Goal: Transaction & Acquisition: Purchase product/service

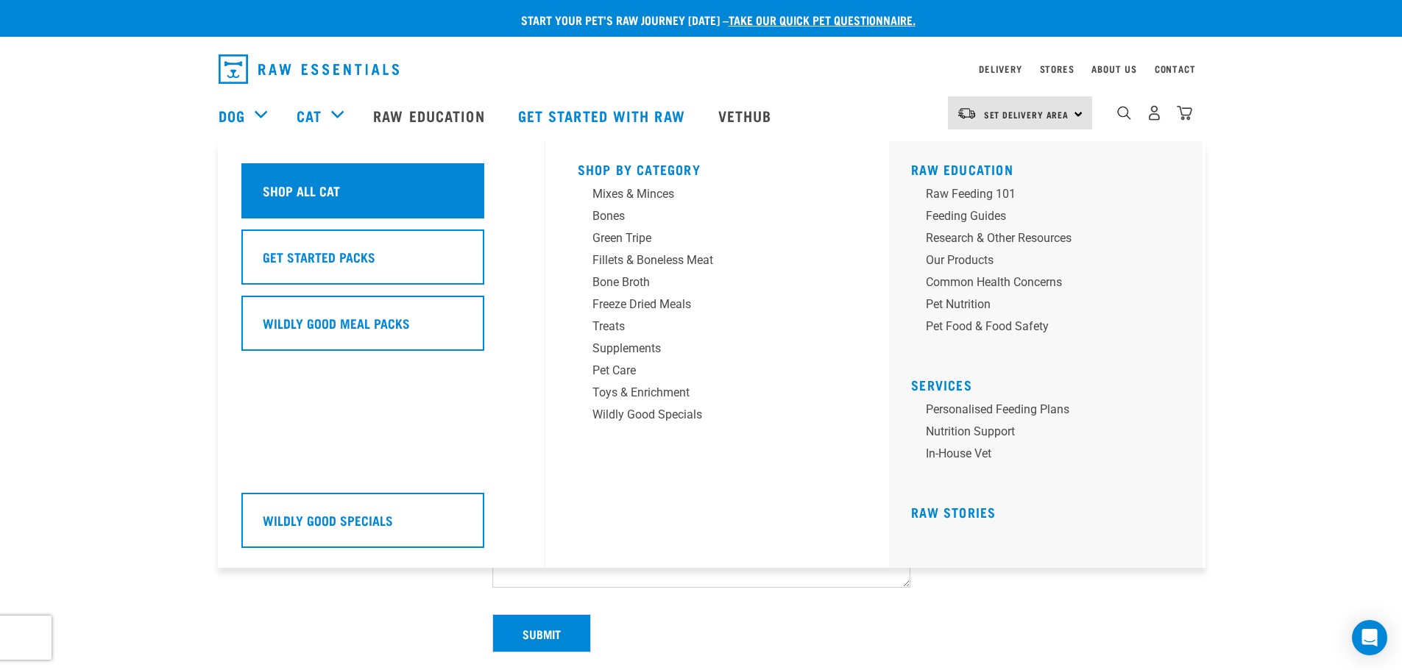
click at [331, 213] on div "Shop All Cat" at bounding box center [362, 190] width 243 height 55
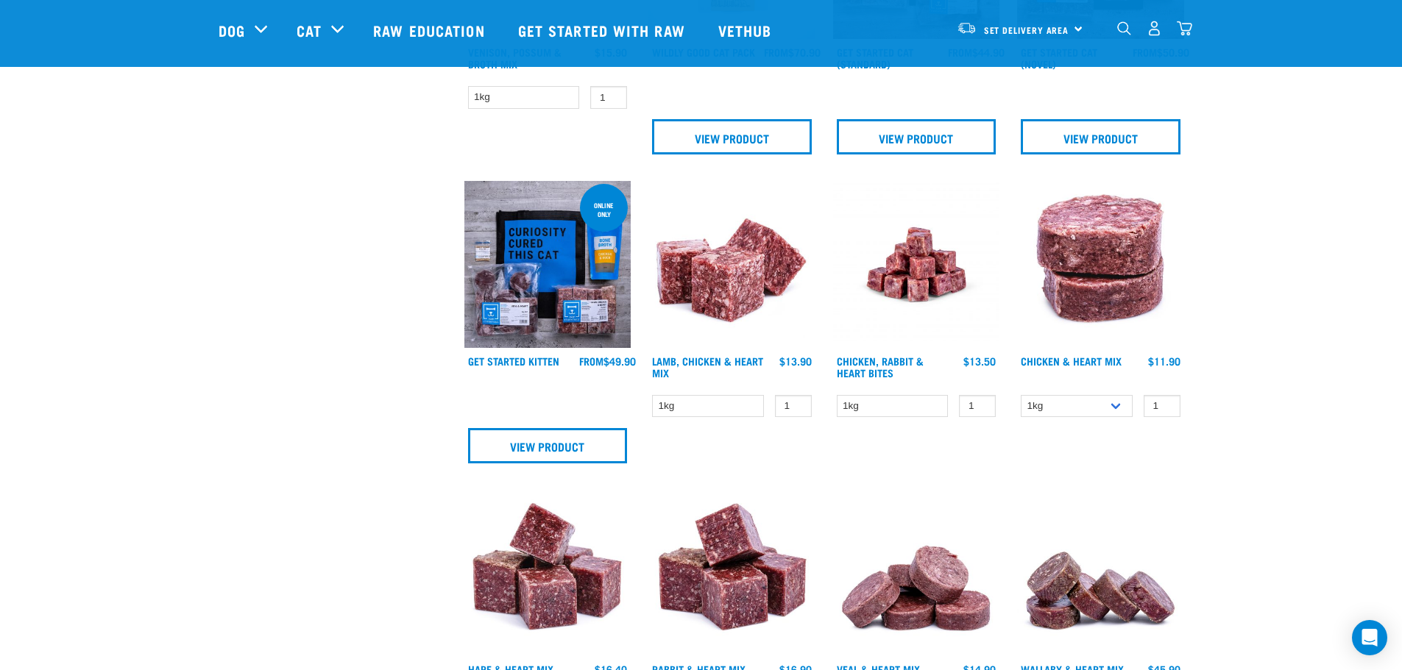
scroll to position [633, 0]
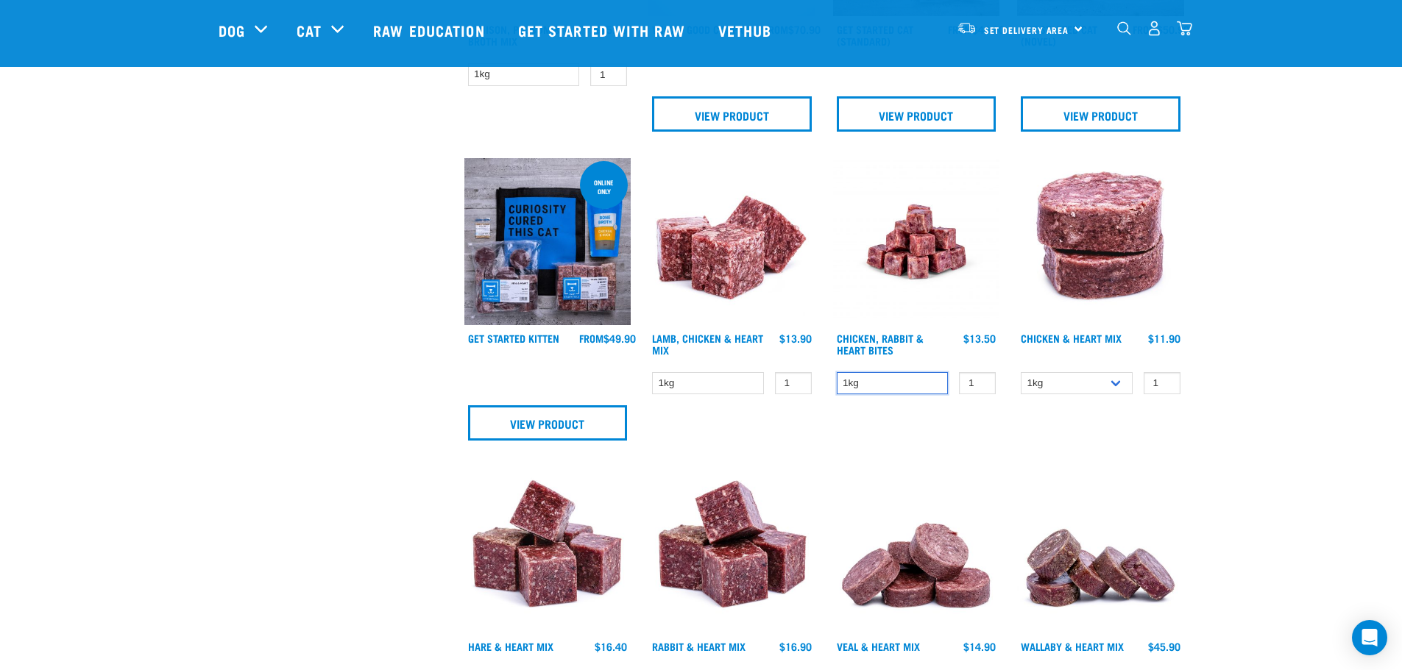
click at [885, 385] on select "1kg" at bounding box center [893, 383] width 112 height 23
click at [982, 380] on input "2" at bounding box center [977, 383] width 37 height 23
type input "3"
click at [982, 380] on input "3" at bounding box center [977, 383] width 37 height 23
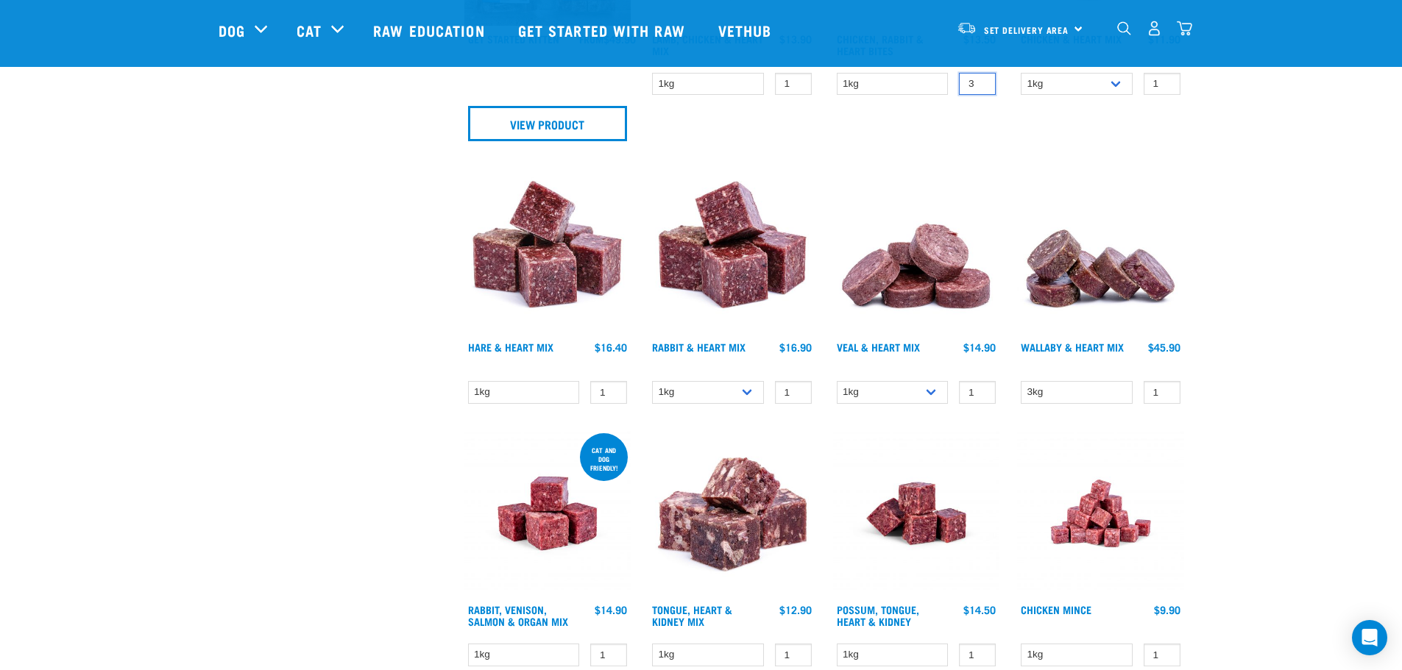
scroll to position [935, 0]
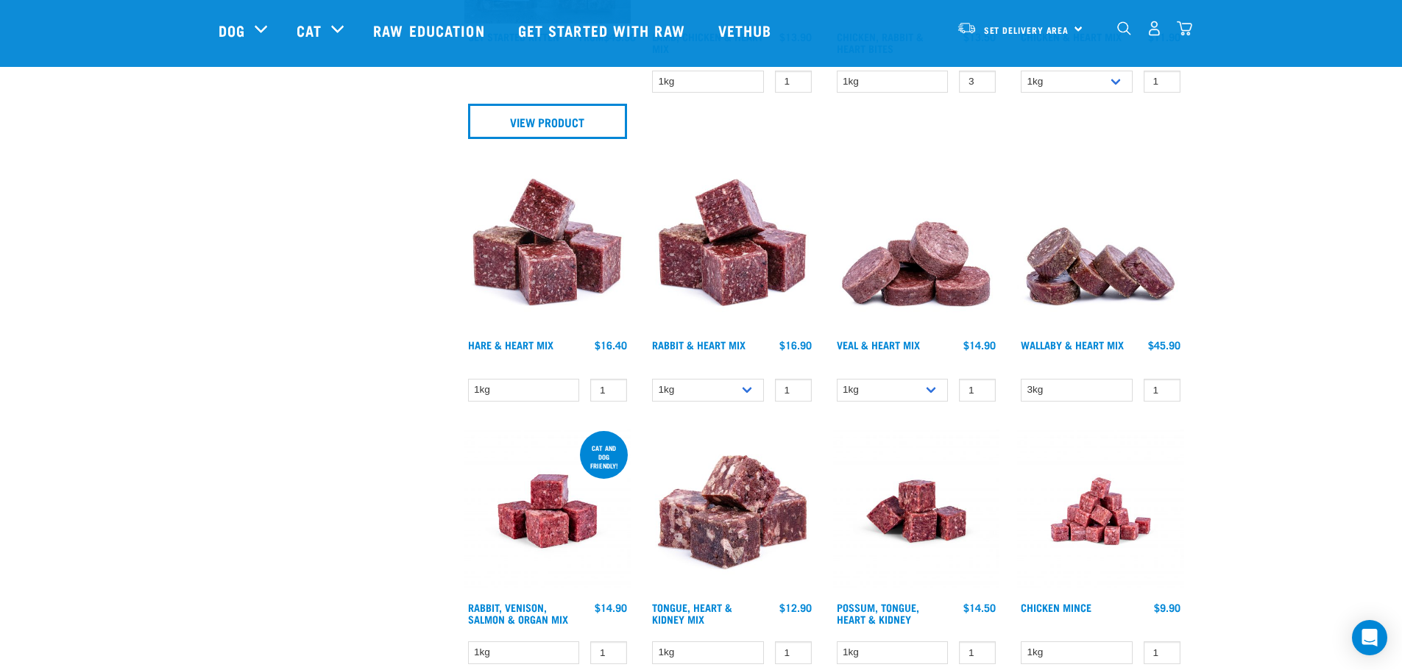
click at [1265, 393] on div "Start your pet’s raw journey today – take our quick pet questionnaire. Delivery…" at bounding box center [701, 498] width 1402 height 2866
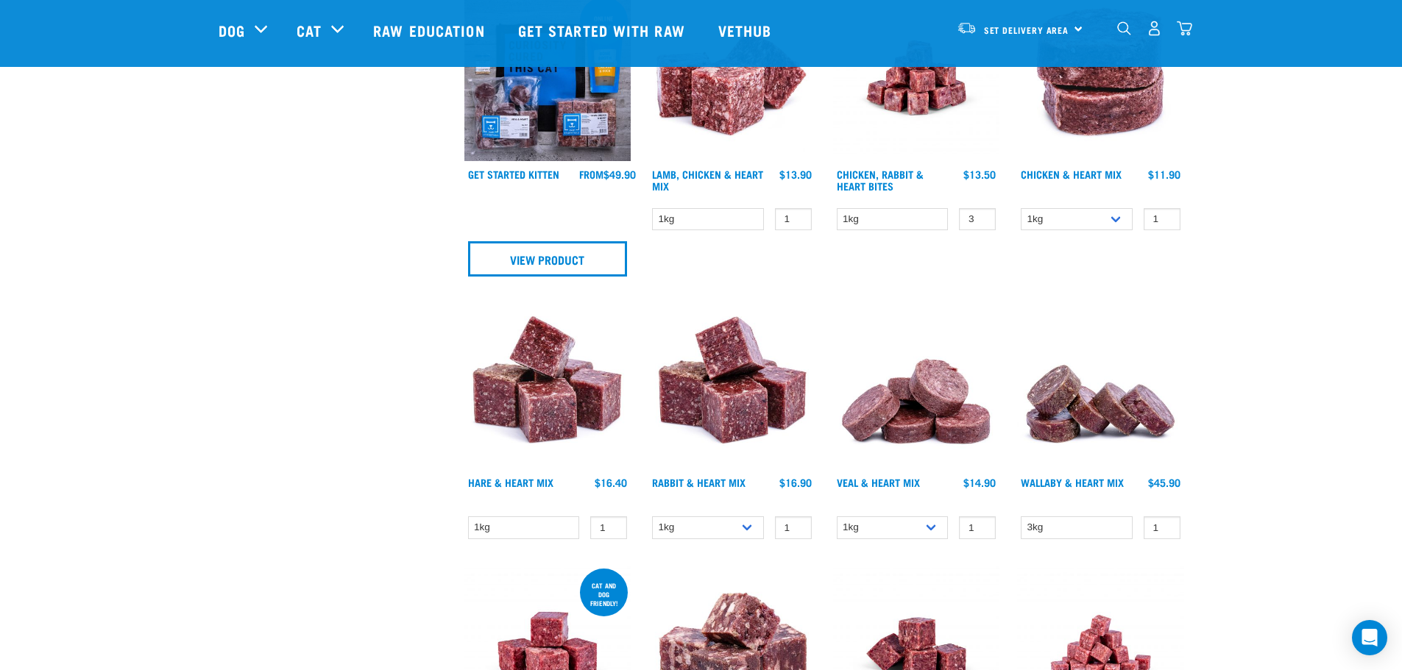
scroll to position [795, 0]
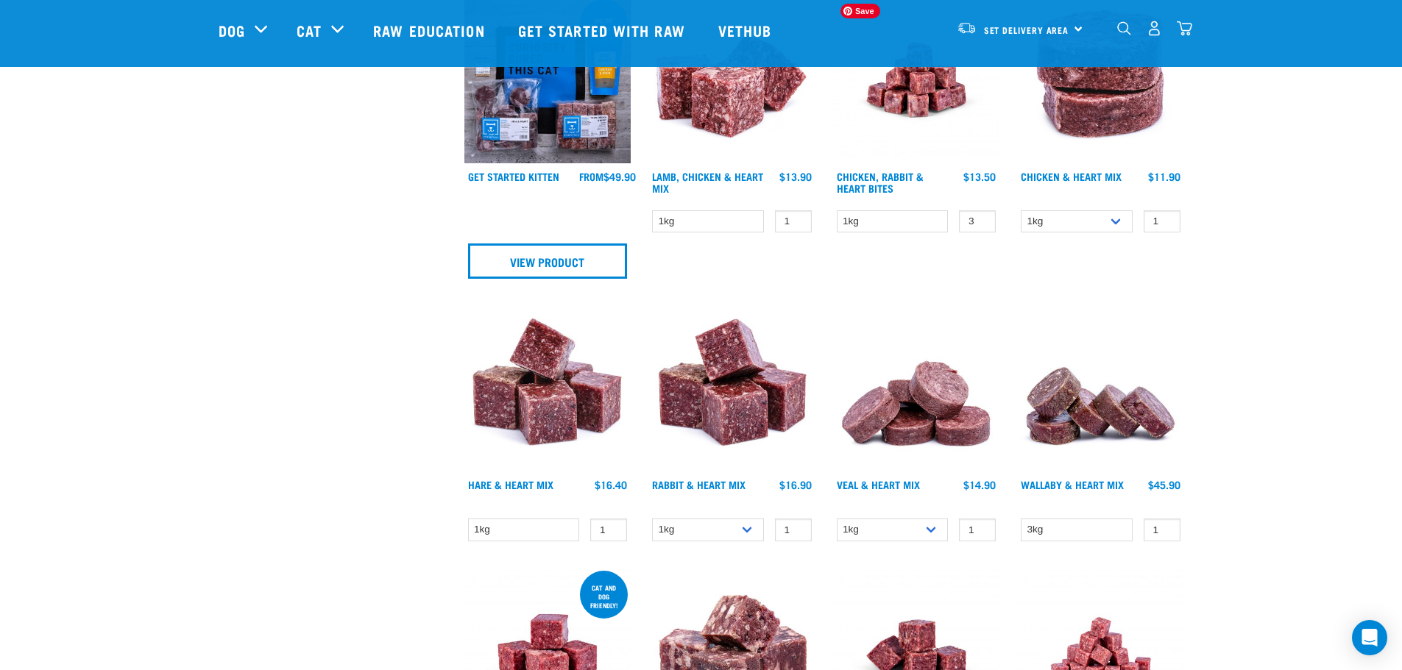
click at [910, 121] on img at bounding box center [916, 79] width 167 height 167
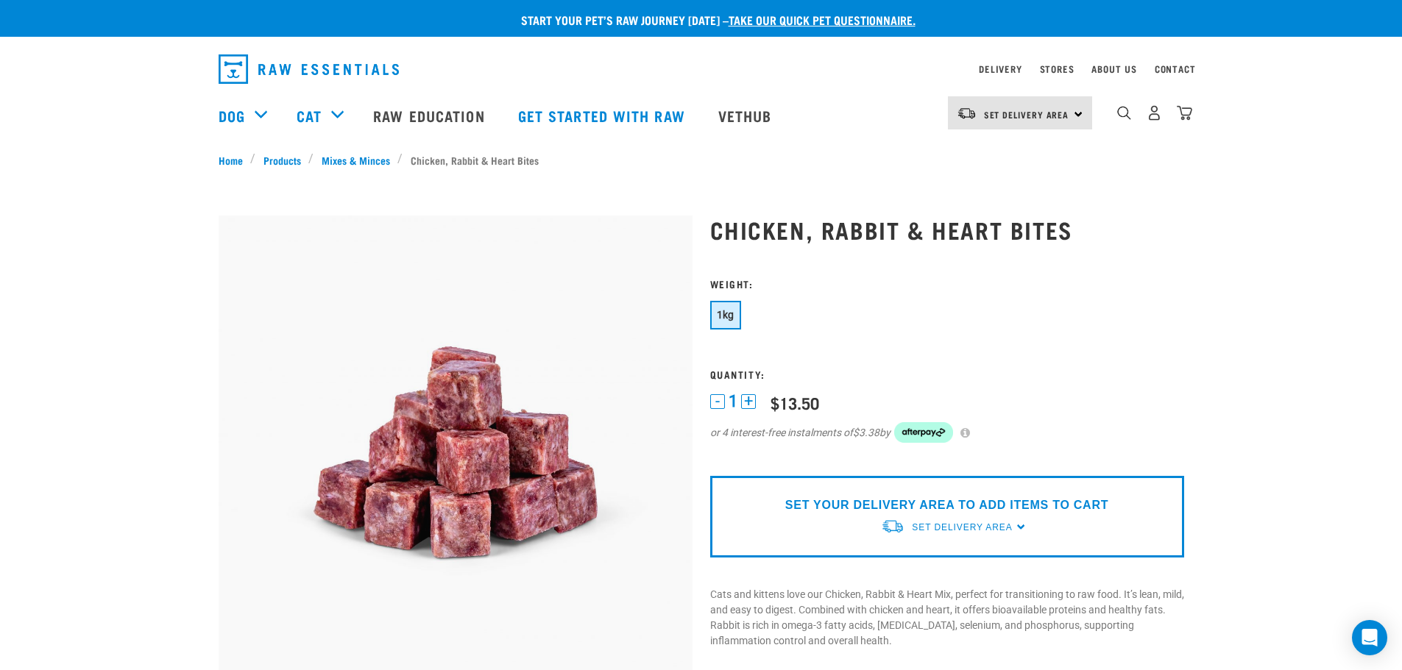
click at [742, 397] on button "+" at bounding box center [748, 401] width 15 height 15
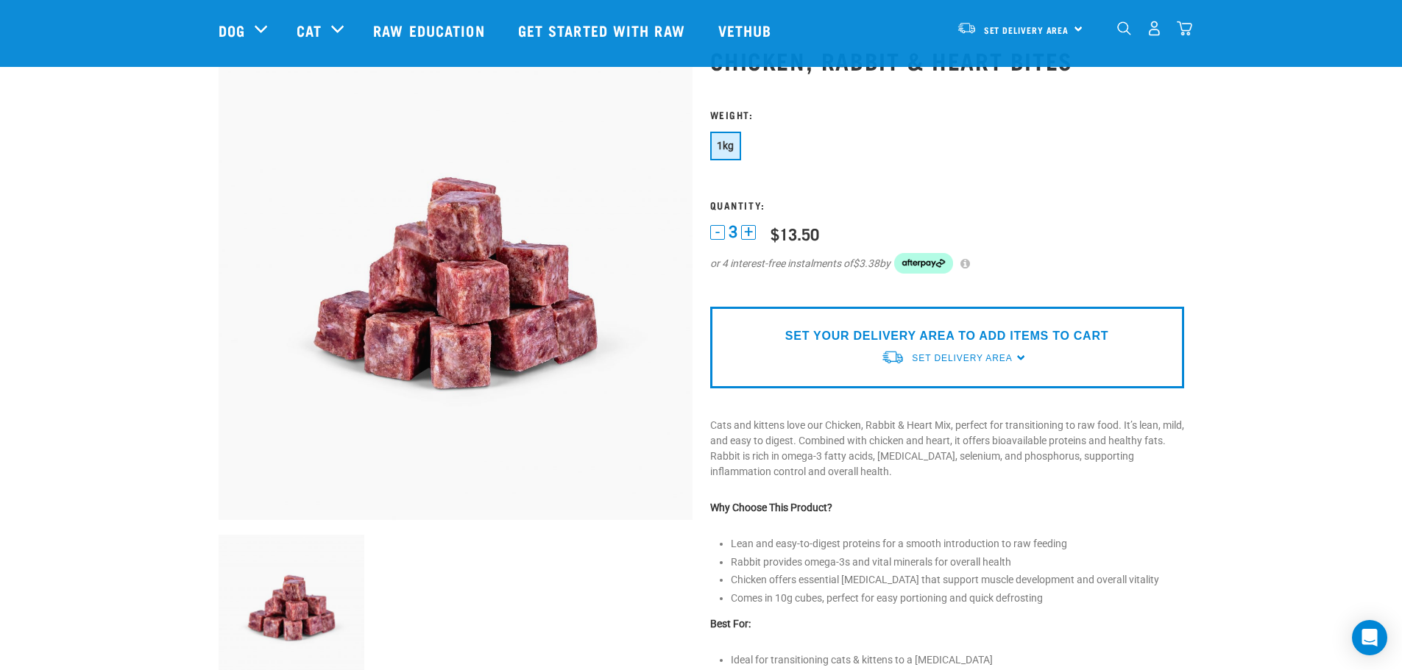
scroll to position [66, 0]
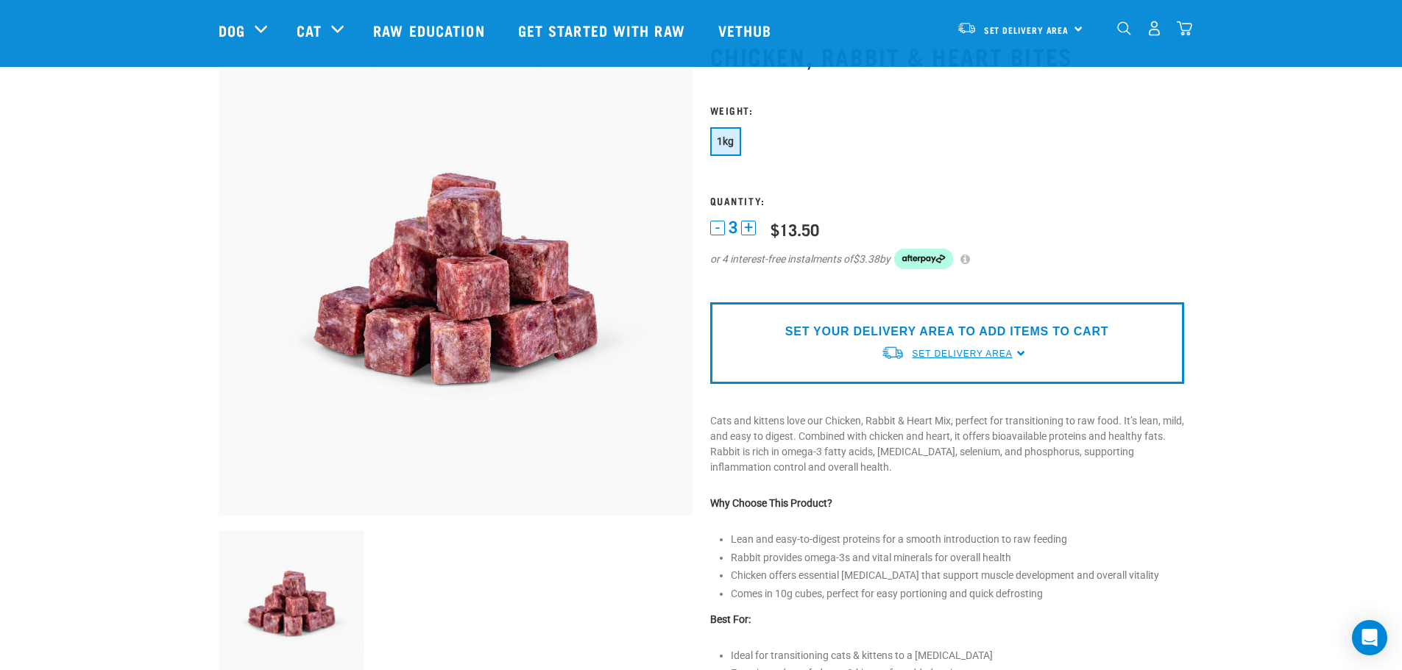
click at [918, 351] on span "Set Delivery Area" at bounding box center [962, 354] width 100 height 10
click at [918, 389] on link "[GEOGRAPHIC_DATA]" at bounding box center [954, 388] width 146 height 24
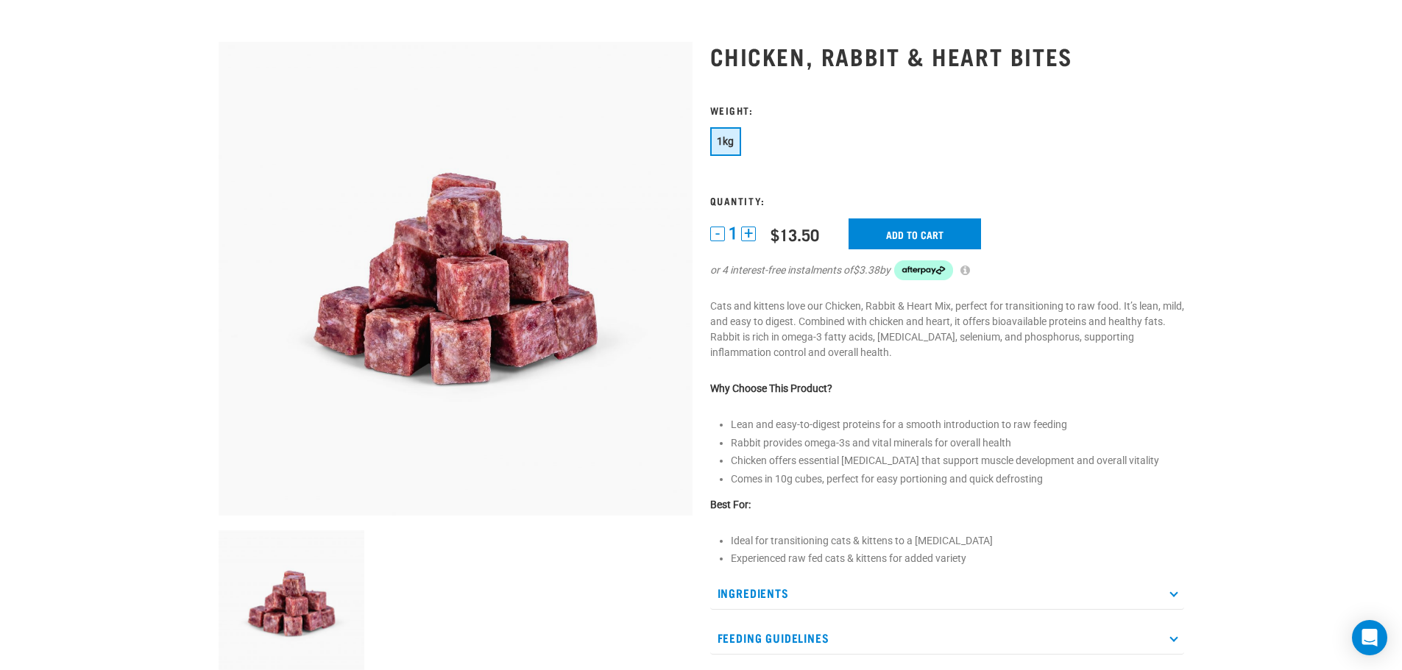
click at [755, 236] on button "+" at bounding box center [748, 234] width 15 height 15
click at [912, 233] on input "Add to cart" at bounding box center [915, 234] width 132 height 31
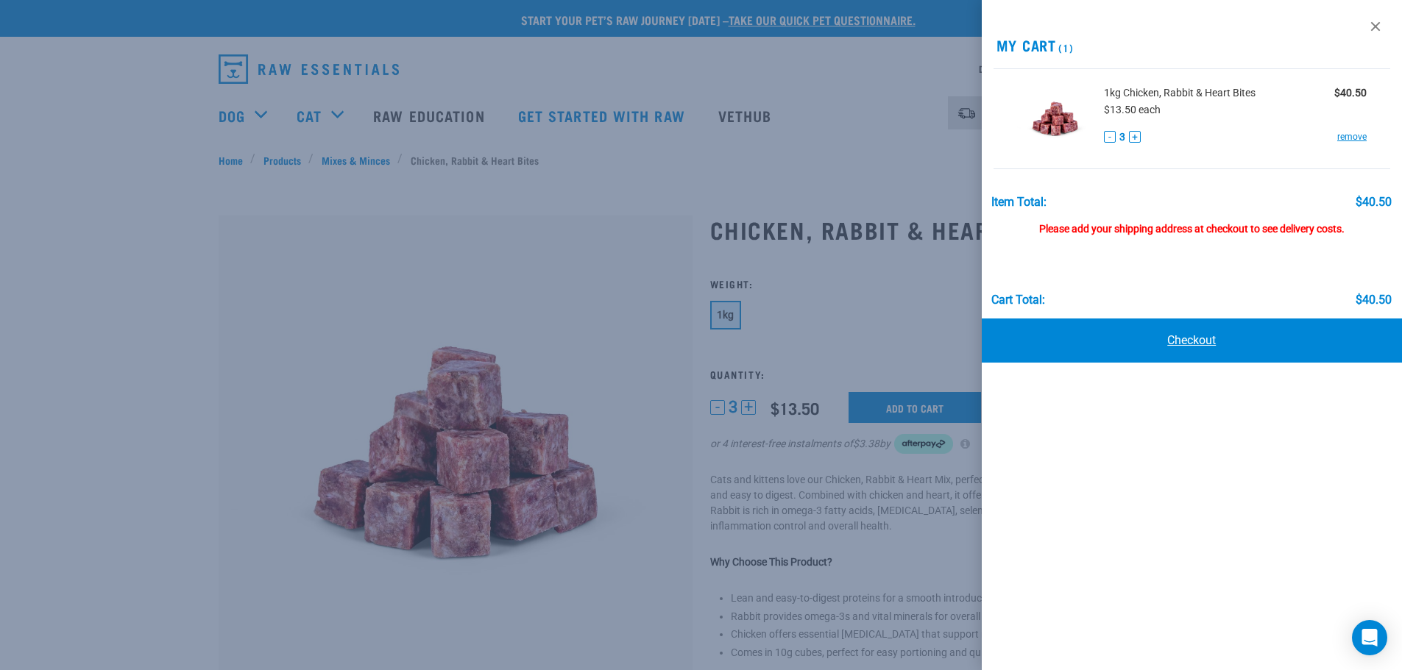
click at [1179, 346] on link "Checkout" at bounding box center [1192, 341] width 421 height 44
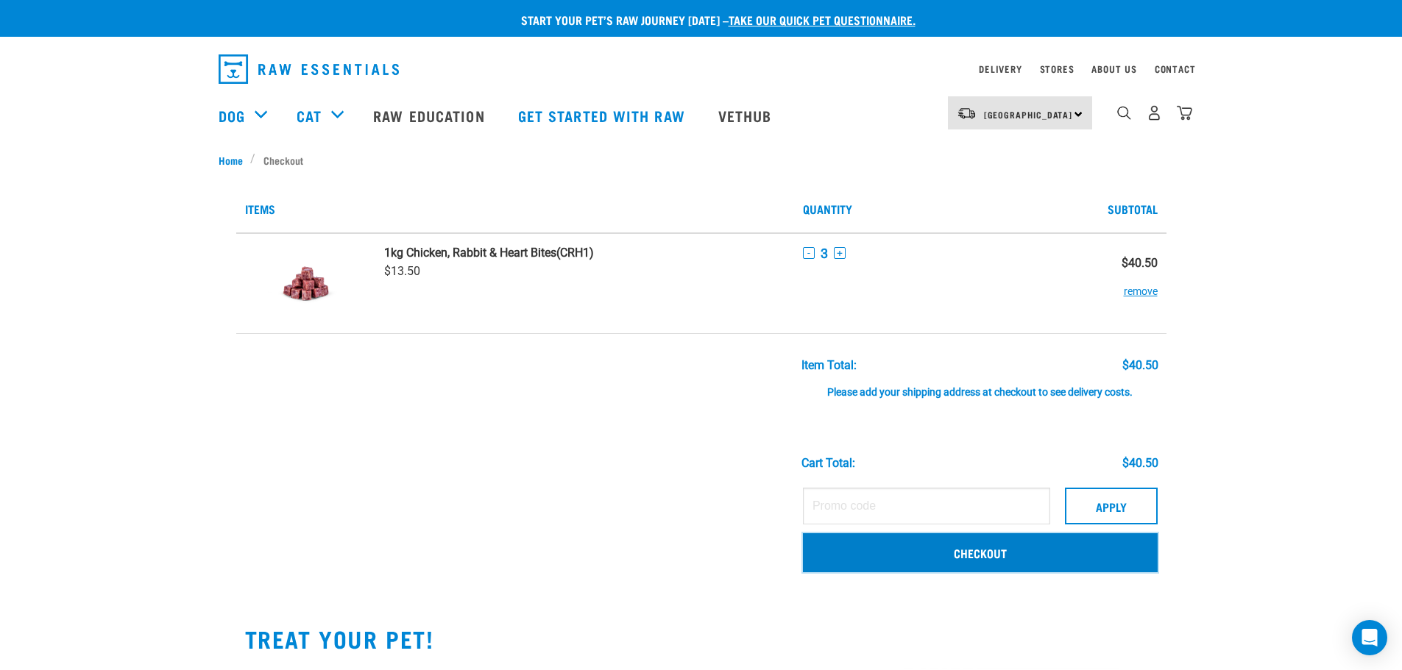
click at [1004, 546] on link "Checkout" at bounding box center [980, 553] width 355 height 38
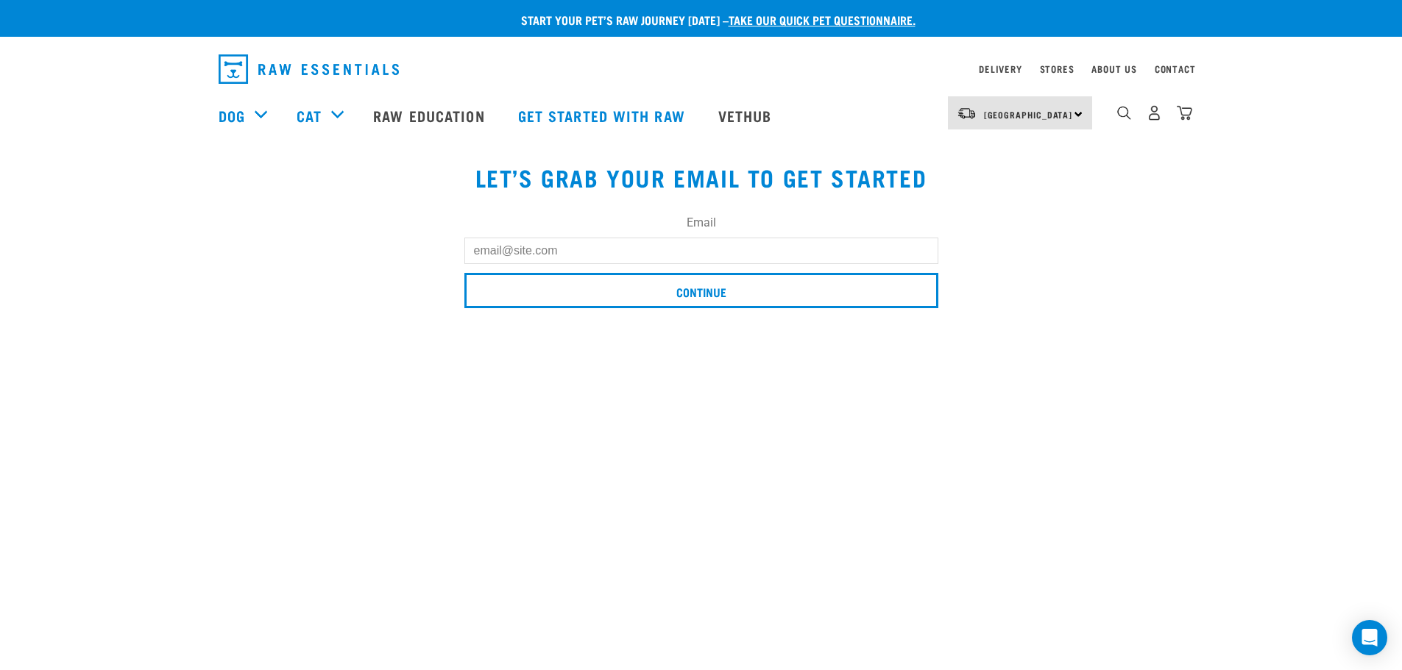
click at [618, 247] on input "Email" at bounding box center [701, 251] width 474 height 26
type input "B"
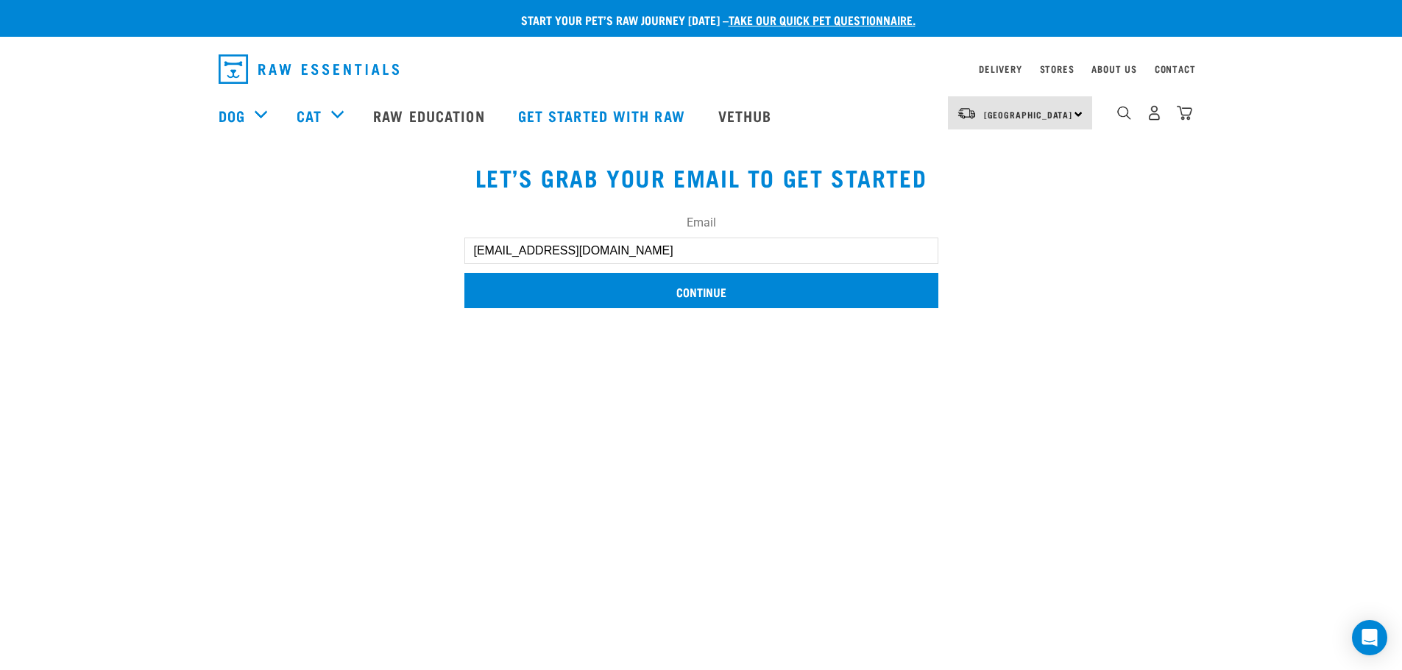
type input "[EMAIL_ADDRESS][DOMAIN_NAME]"
click at [730, 274] on input "Continue" at bounding box center [701, 290] width 474 height 35
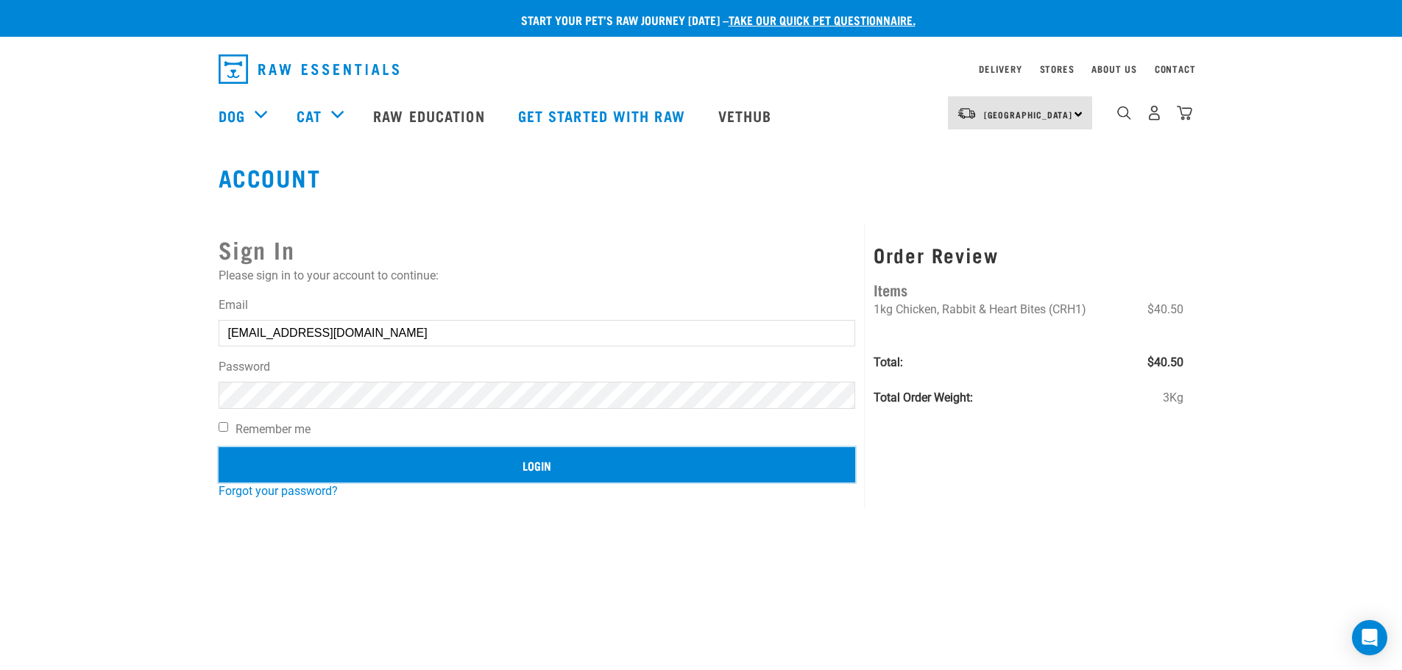
click at [523, 468] on input "Login" at bounding box center [537, 464] width 637 height 35
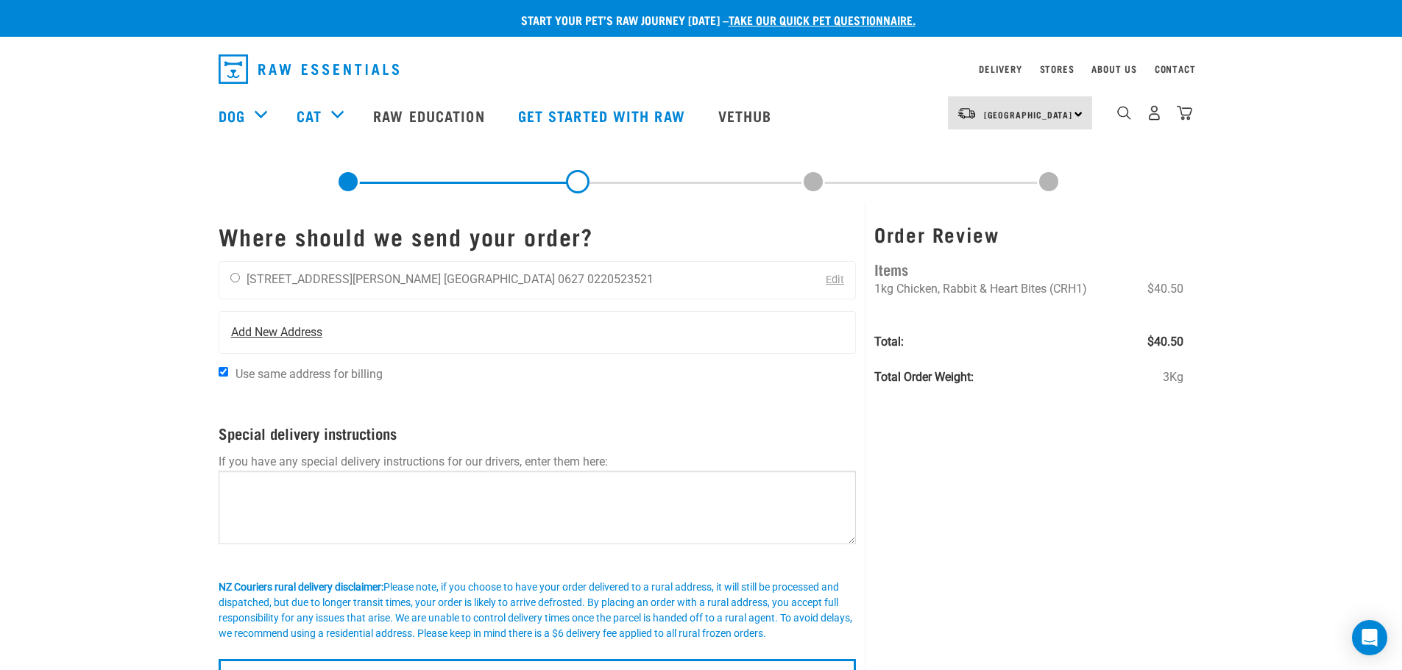
click at [267, 325] on span "Add New Address" at bounding box center [276, 333] width 91 height 18
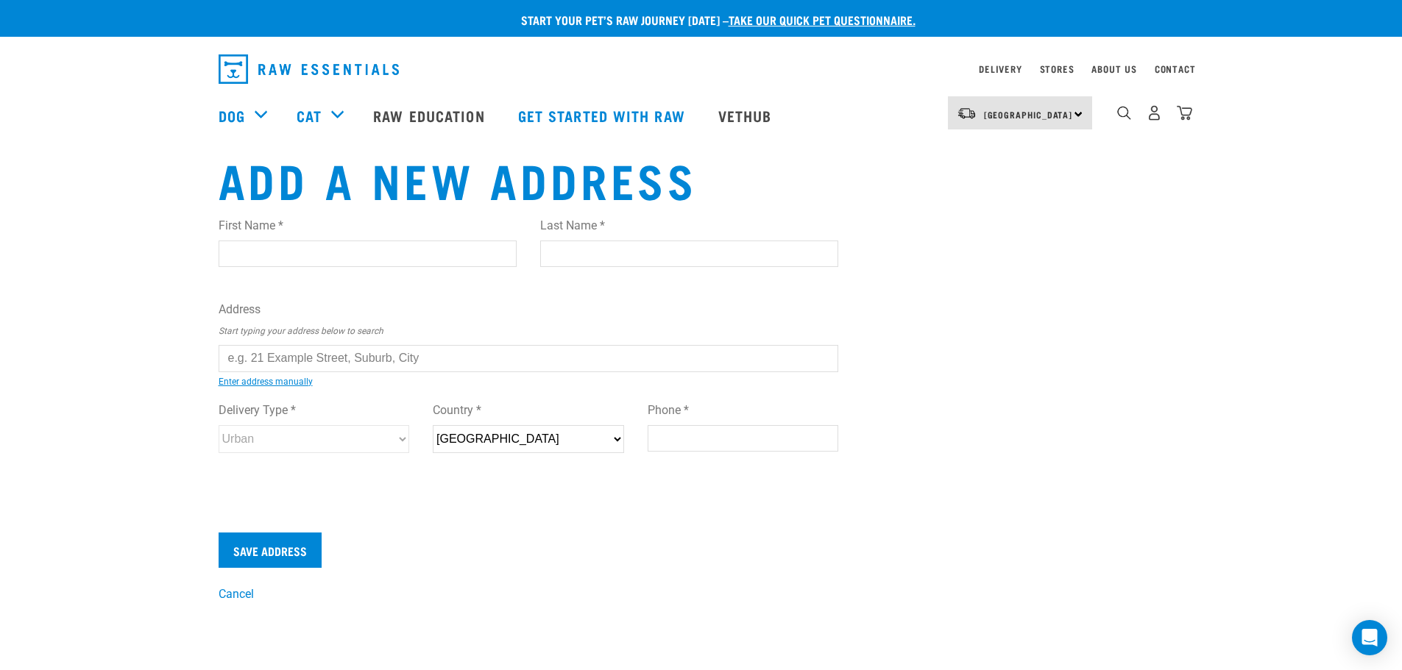
click at [439, 253] on input "First Name *" at bounding box center [368, 254] width 298 height 26
type input "Andy"
click at [599, 247] on input "Last Name *" at bounding box center [689, 254] width 298 height 26
type input "Jess"
click at [409, 347] on input "text" at bounding box center [529, 358] width 620 height 26
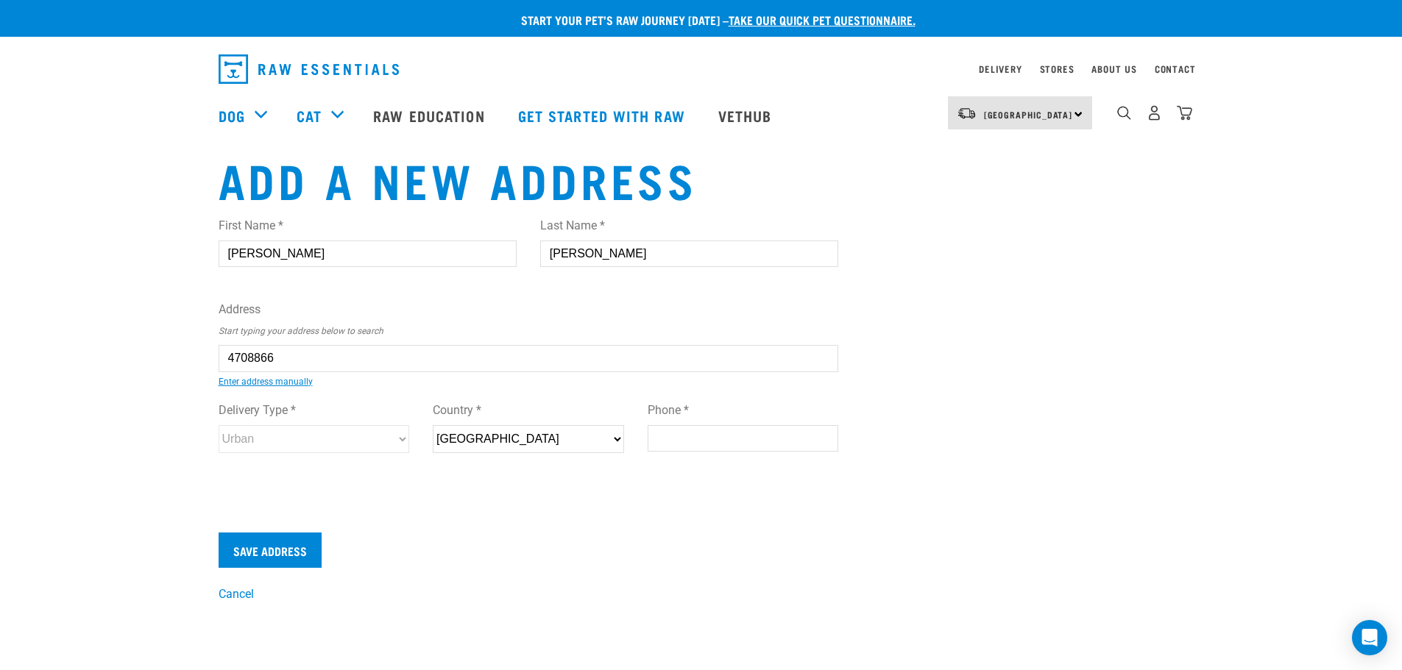
click at [375, 405] on div "First Name * Andy Last Name * Jess Address Start typing your address below to s…" at bounding box center [529, 349] width 620 height 288
type input "38A Richmond Avenue, Northcote Point, Auckland 0627"
type input "[STREET_ADDRESS]"
type input "Northcote Point"
type input "Auckland"
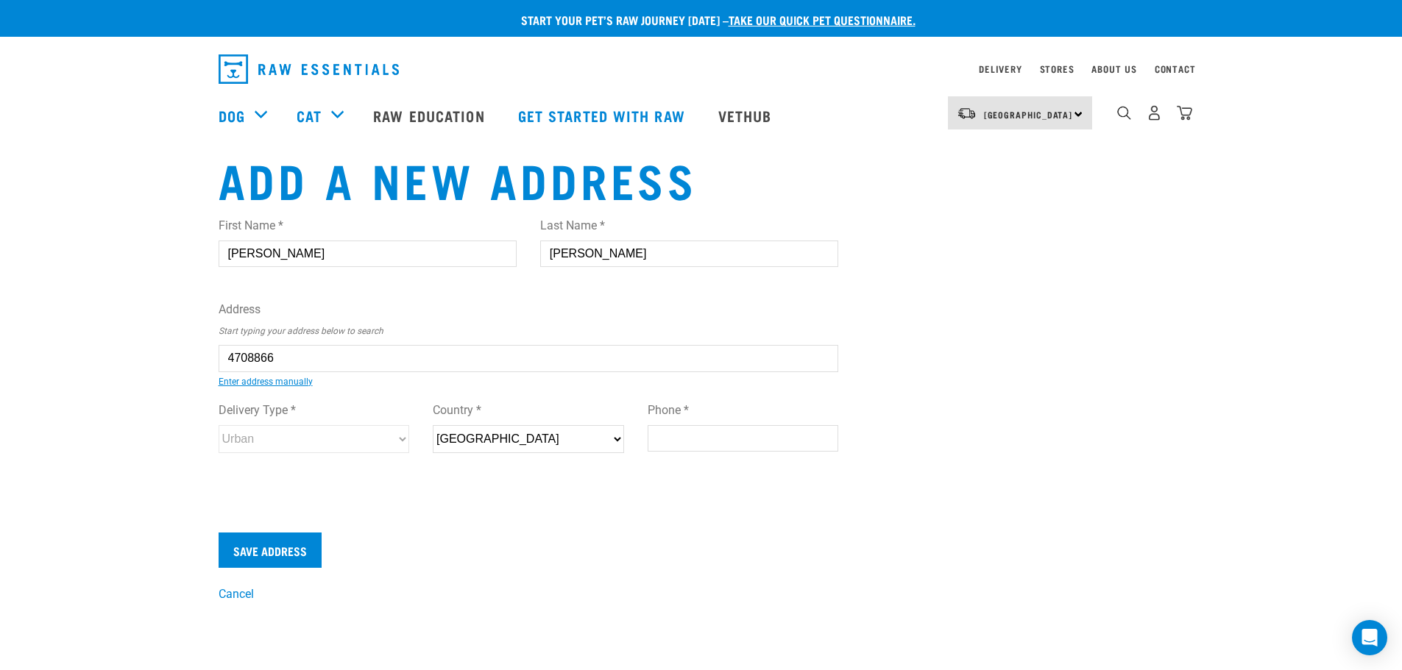
select select "AUK"
type input "0627"
select select "Urban"
type input "38A Richmond Avenue, Northcote Point, Auckland 0627"
click at [684, 441] on input "Phone *" at bounding box center [743, 438] width 191 height 26
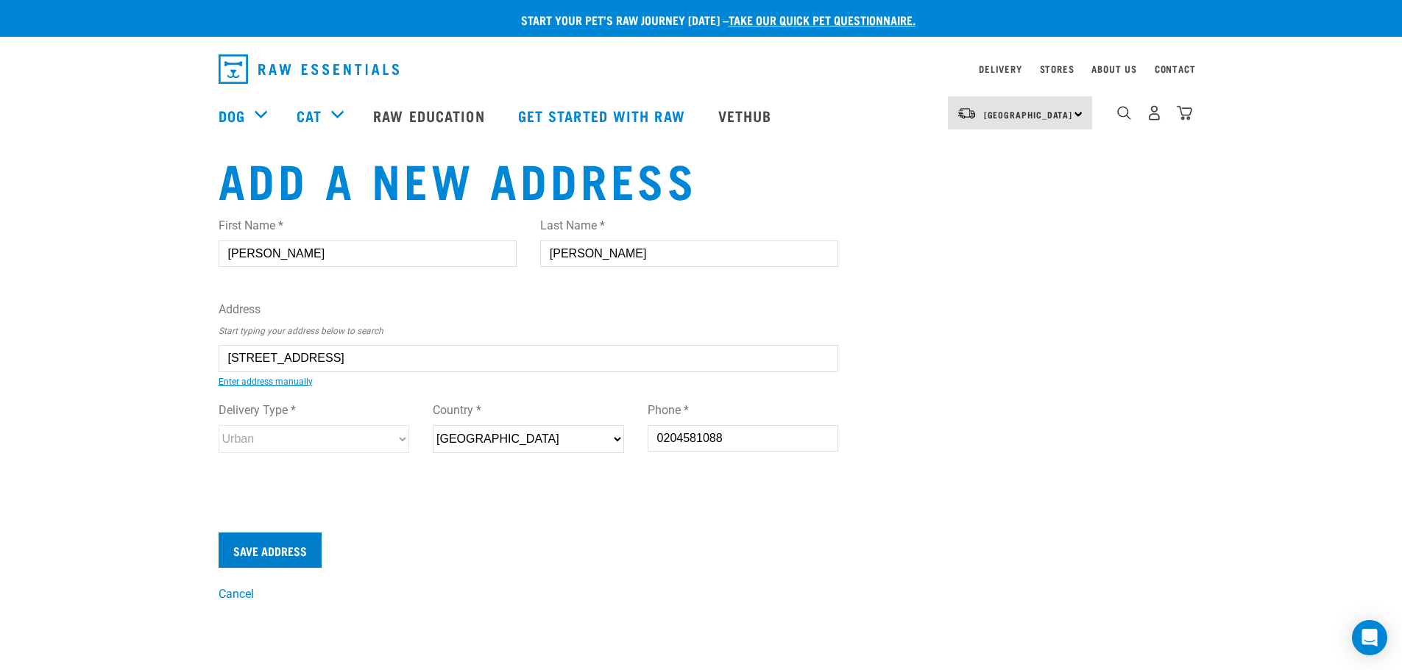
type input "0204581088"
click at [280, 536] on input "Save Address" at bounding box center [270, 550] width 103 height 35
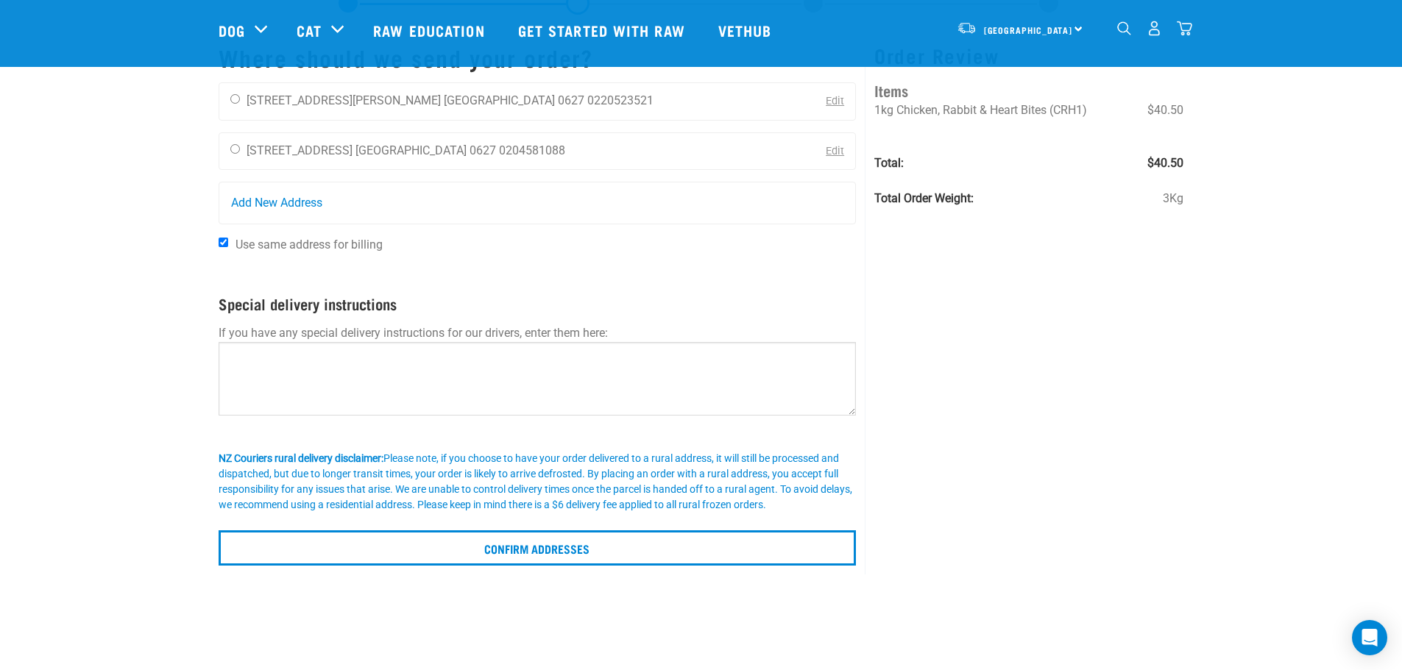
scroll to position [79, 0]
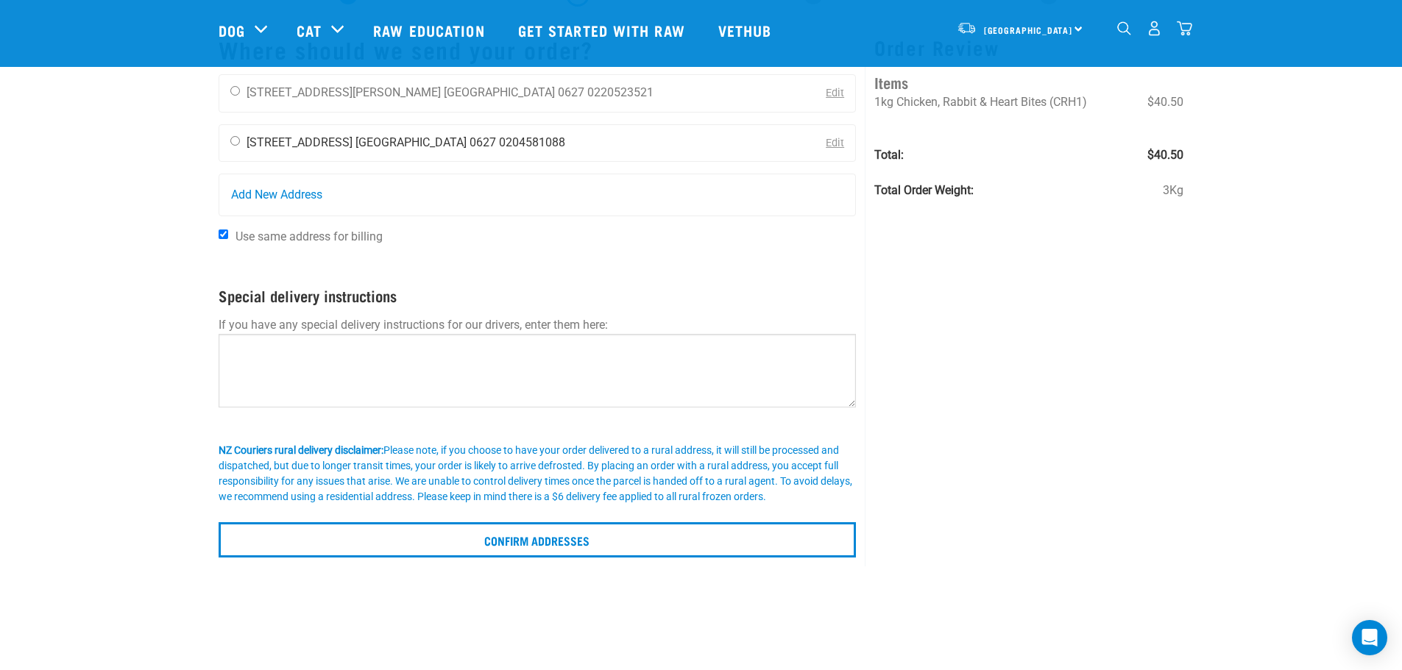
click at [320, 151] on div "[PERSON_NAME] [STREET_ADDRESS] [GEOGRAPHIC_DATA] 0627 0204581088" at bounding box center [397, 143] width 357 height 37
click at [235, 139] on input "radio" at bounding box center [235, 141] width 10 height 10
radio input "true"
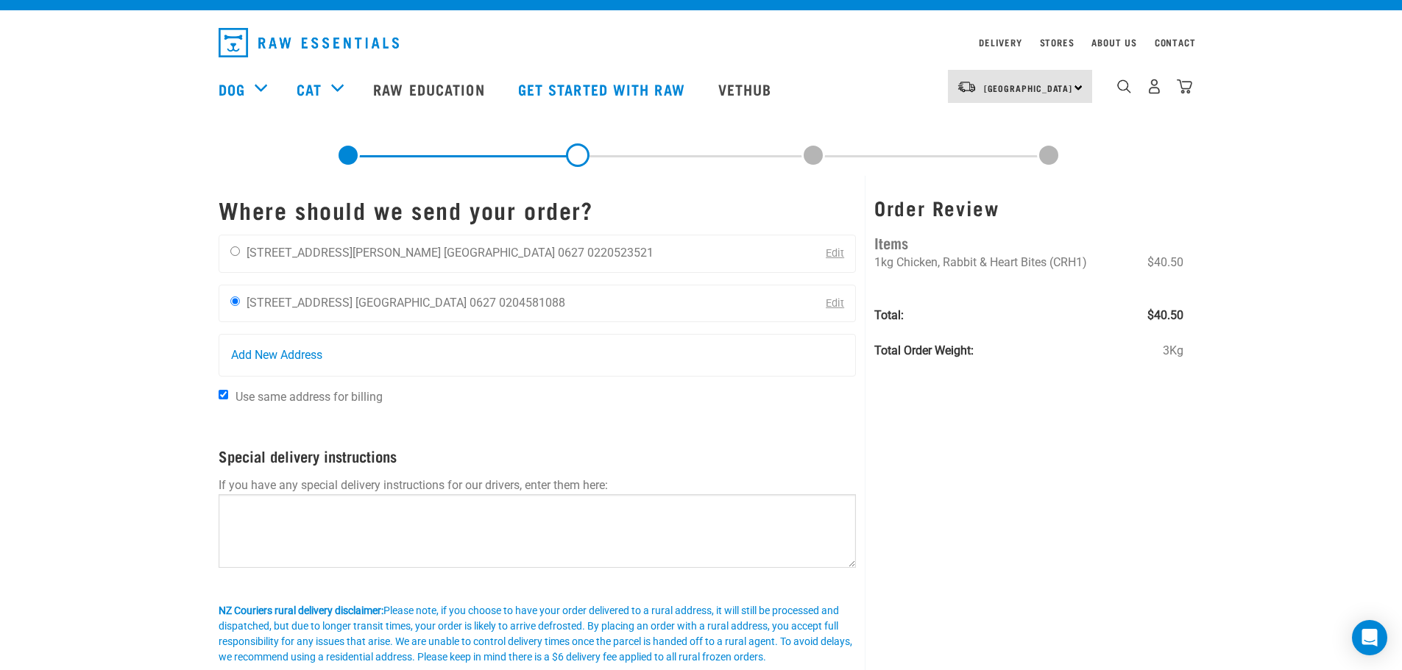
scroll to position [0, 0]
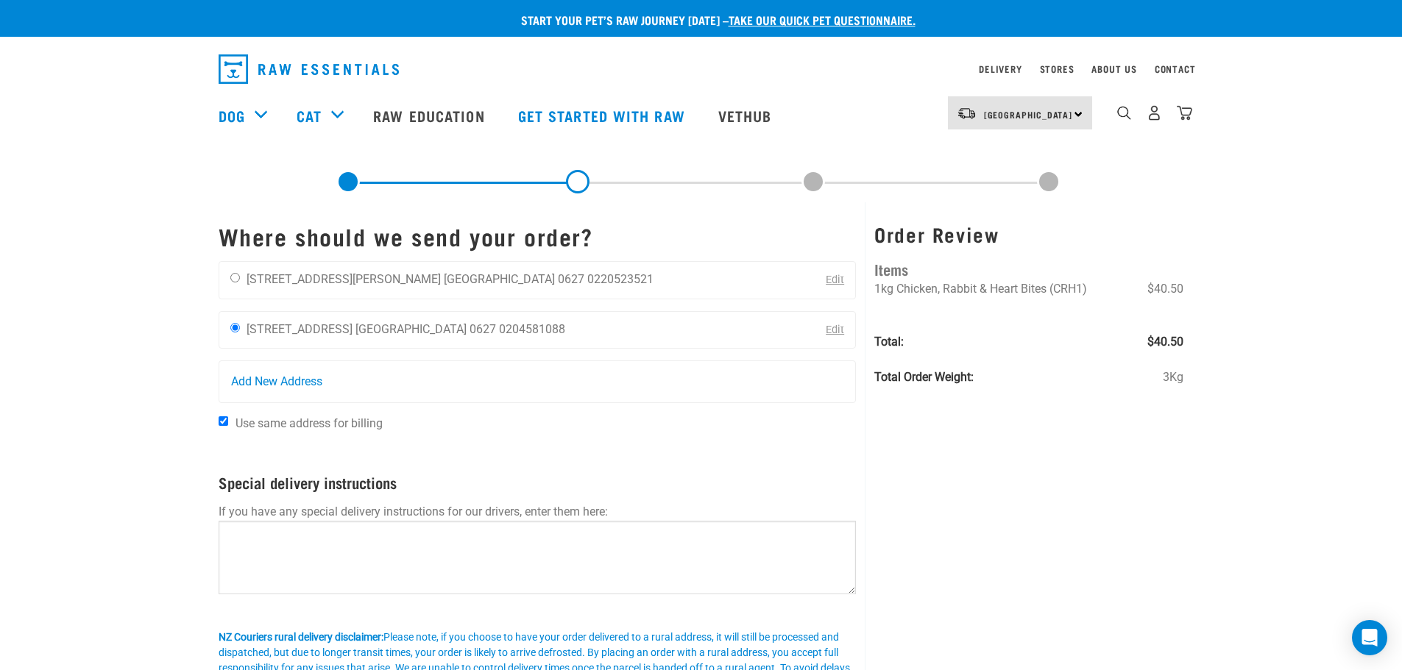
click at [223, 420] on input "Use same address for billing" at bounding box center [224, 422] width 10 height 10
checkbox input "false"
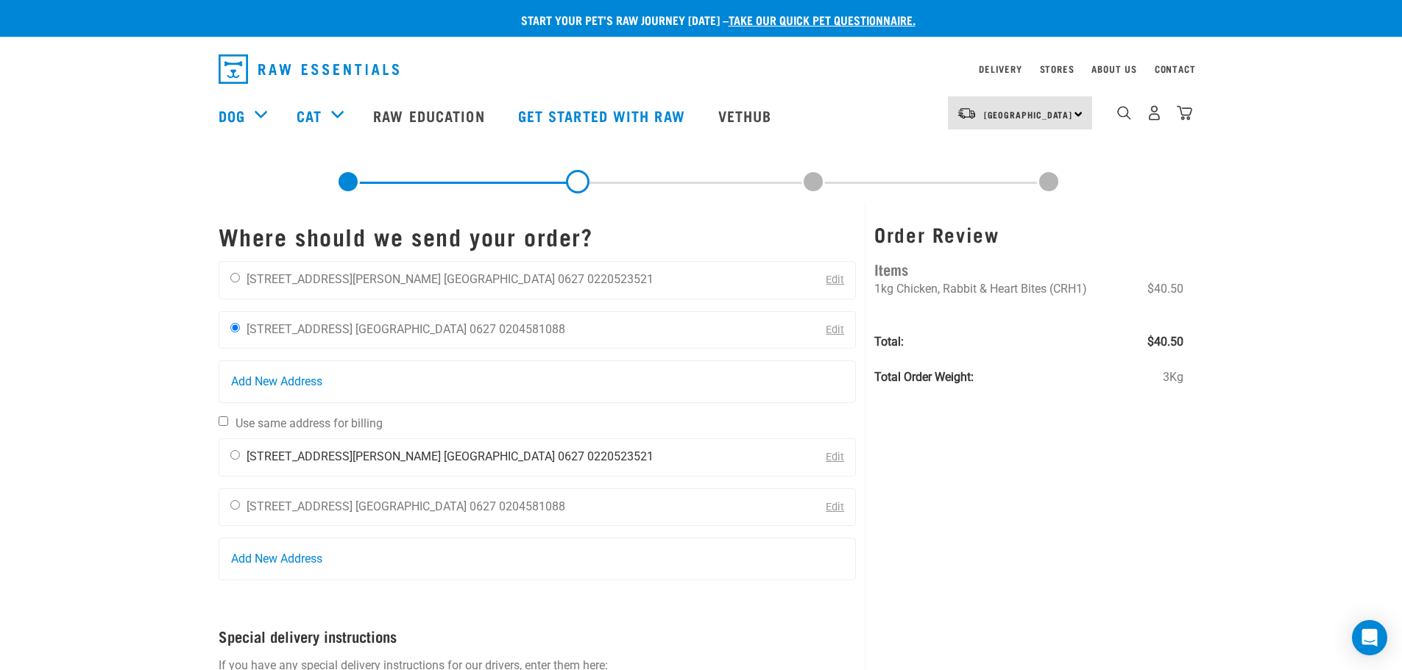
click at [229, 450] on div "[PERSON_NAME] [STREET_ADDRESS][PERSON_NAME] [GEOGRAPHIC_DATA] 0627 0220523521" at bounding box center [441, 457] width 445 height 37
click at [233, 455] on input "radio" at bounding box center [235, 455] width 10 height 10
radio input "true"
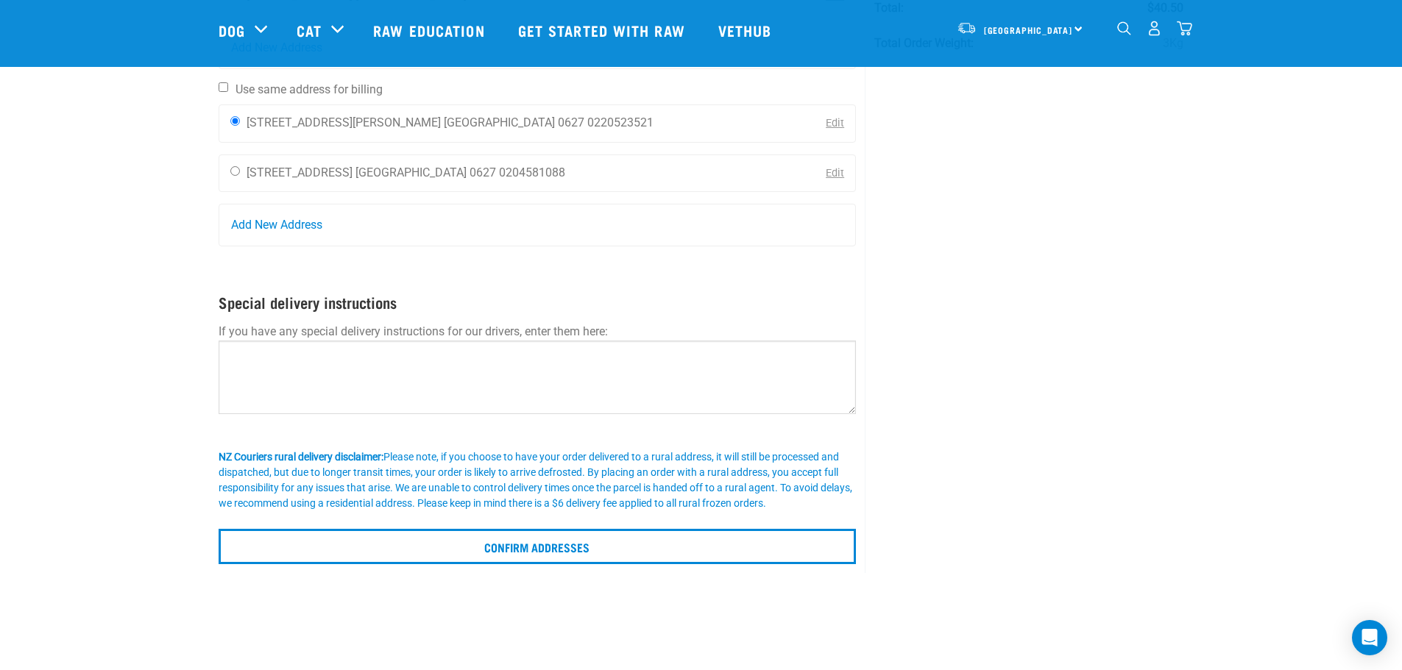
scroll to position [227, 0]
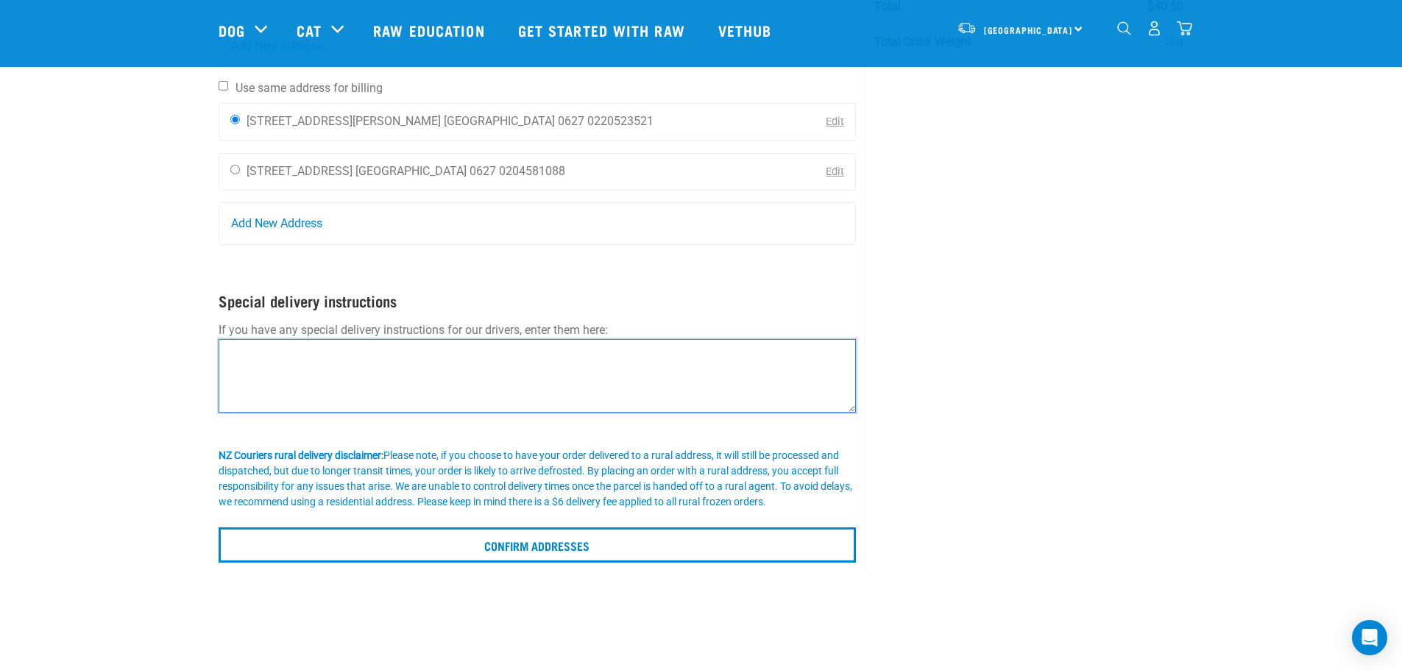
click at [597, 409] on textarea at bounding box center [538, 376] width 638 height 74
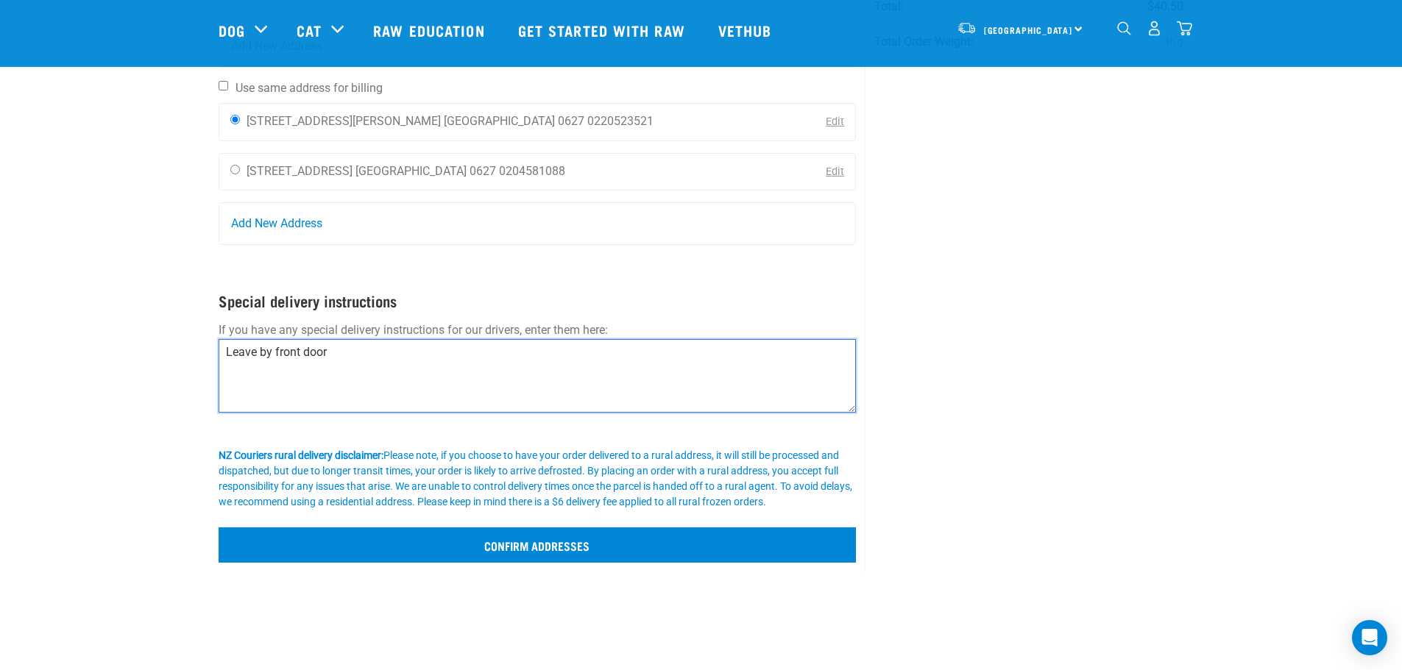
type textarea "Leave by front door"
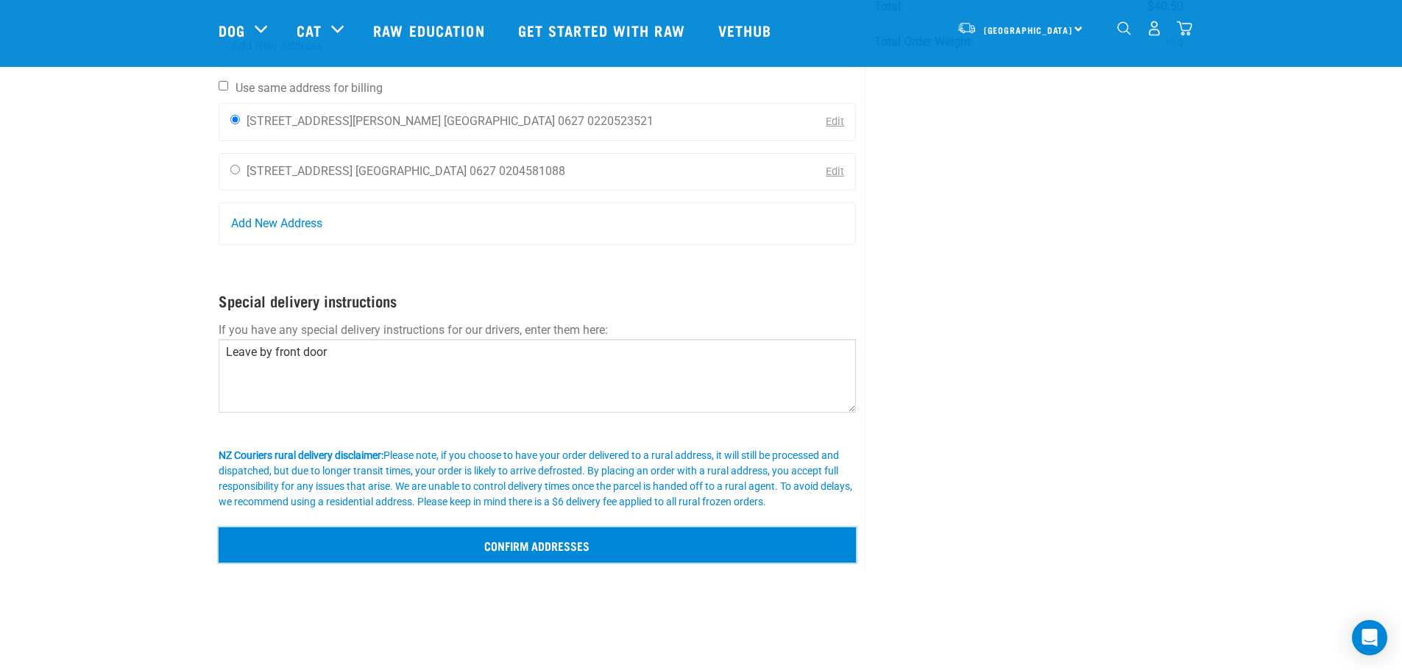
click at [596, 542] on input "Confirm addresses" at bounding box center [538, 545] width 638 height 35
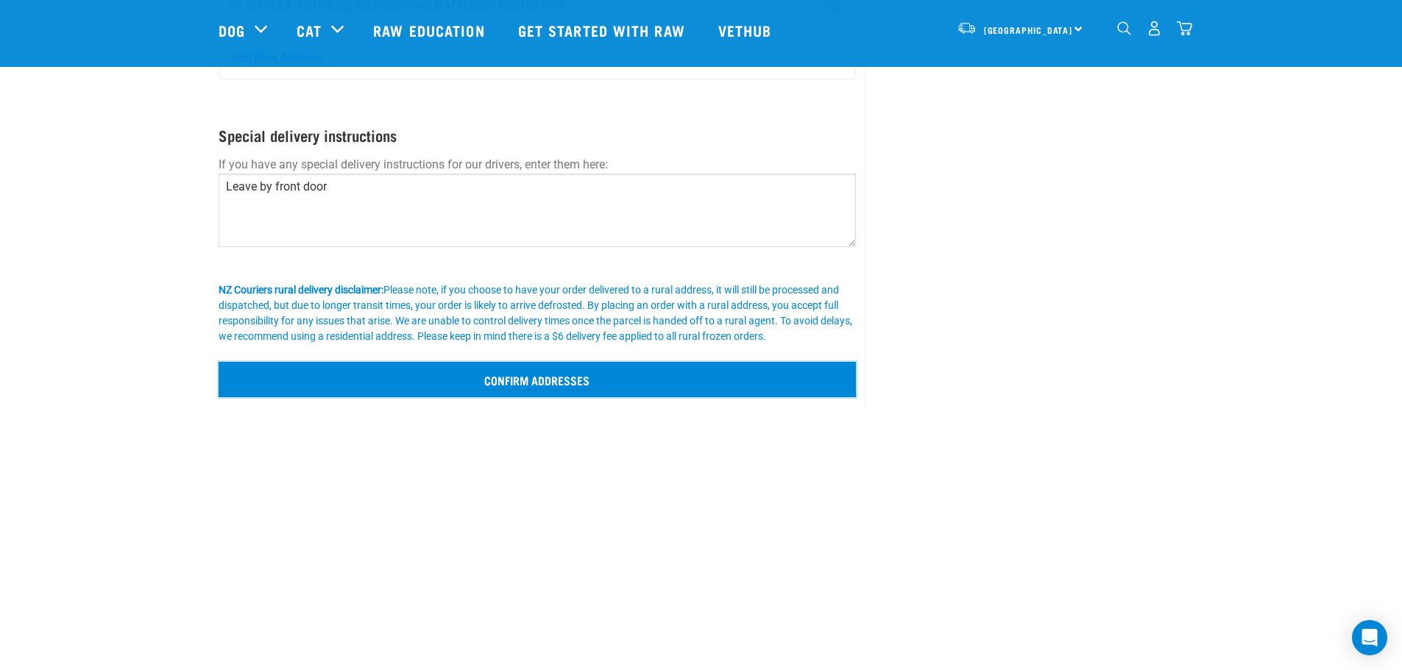
scroll to position [460, 0]
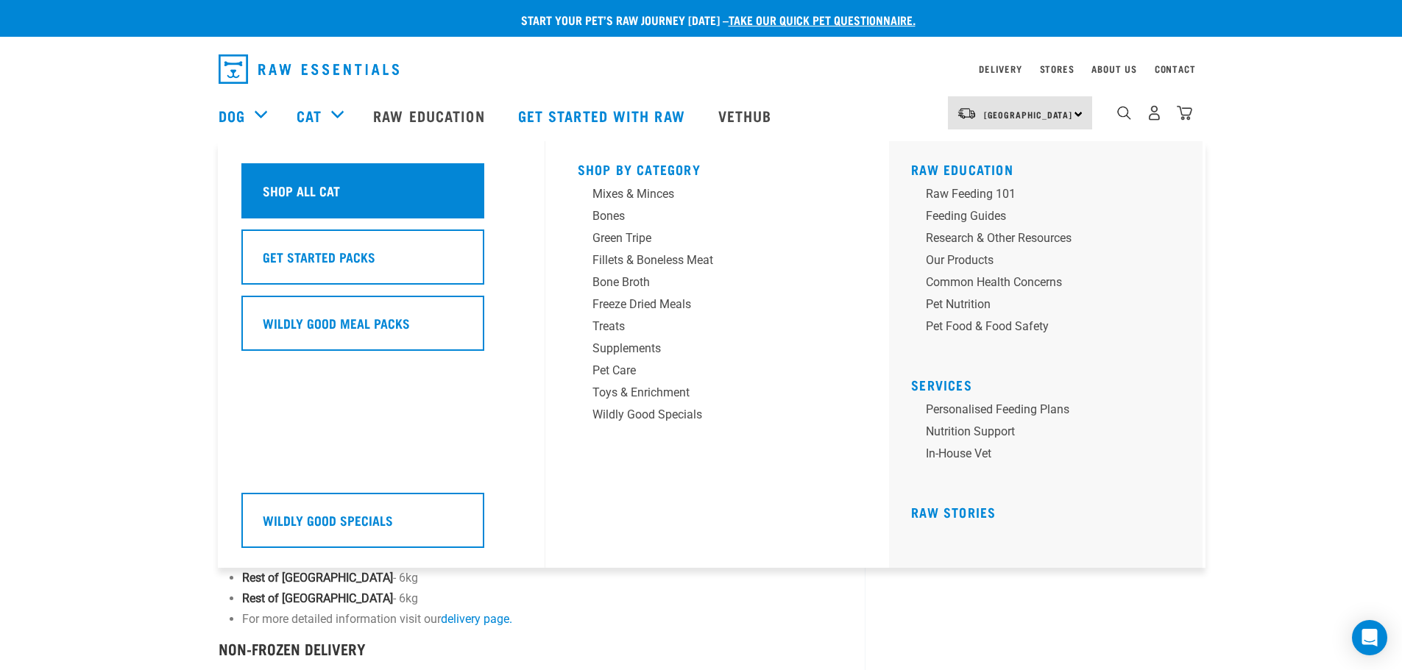
click at [406, 189] on div "Shop All Cat" at bounding box center [362, 190] width 243 height 55
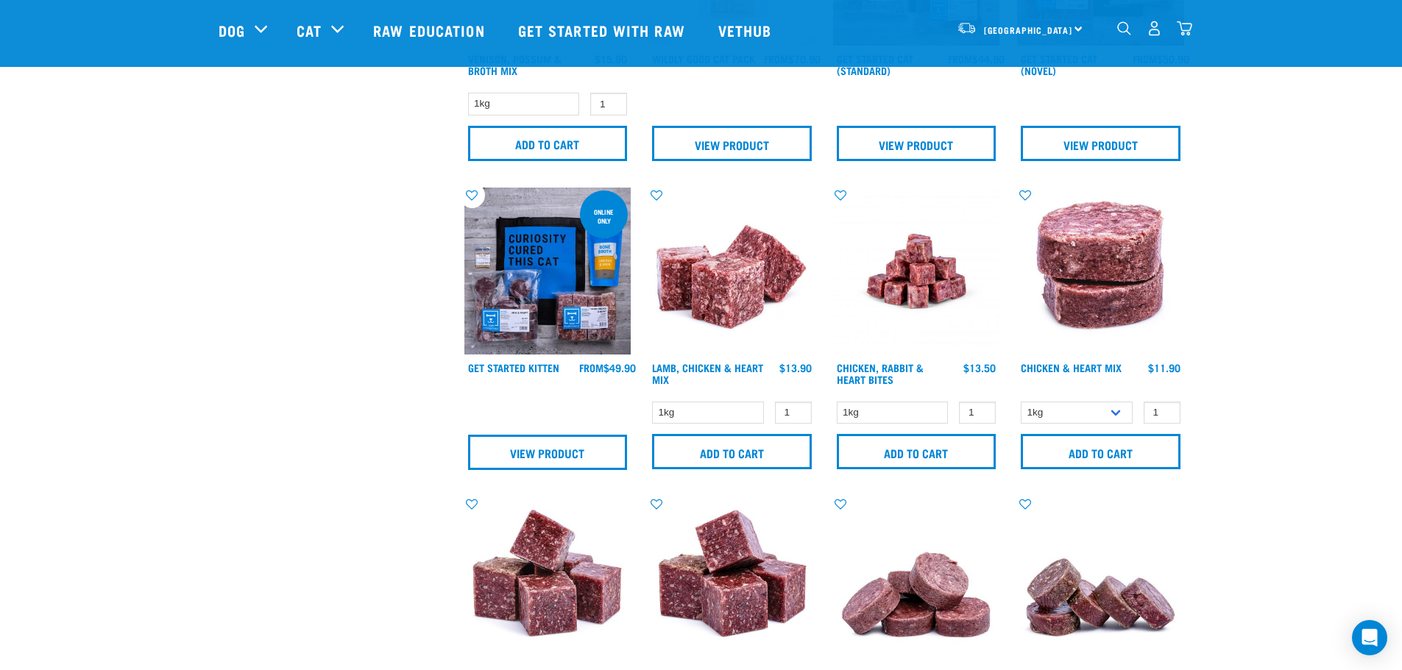
scroll to position [566, 0]
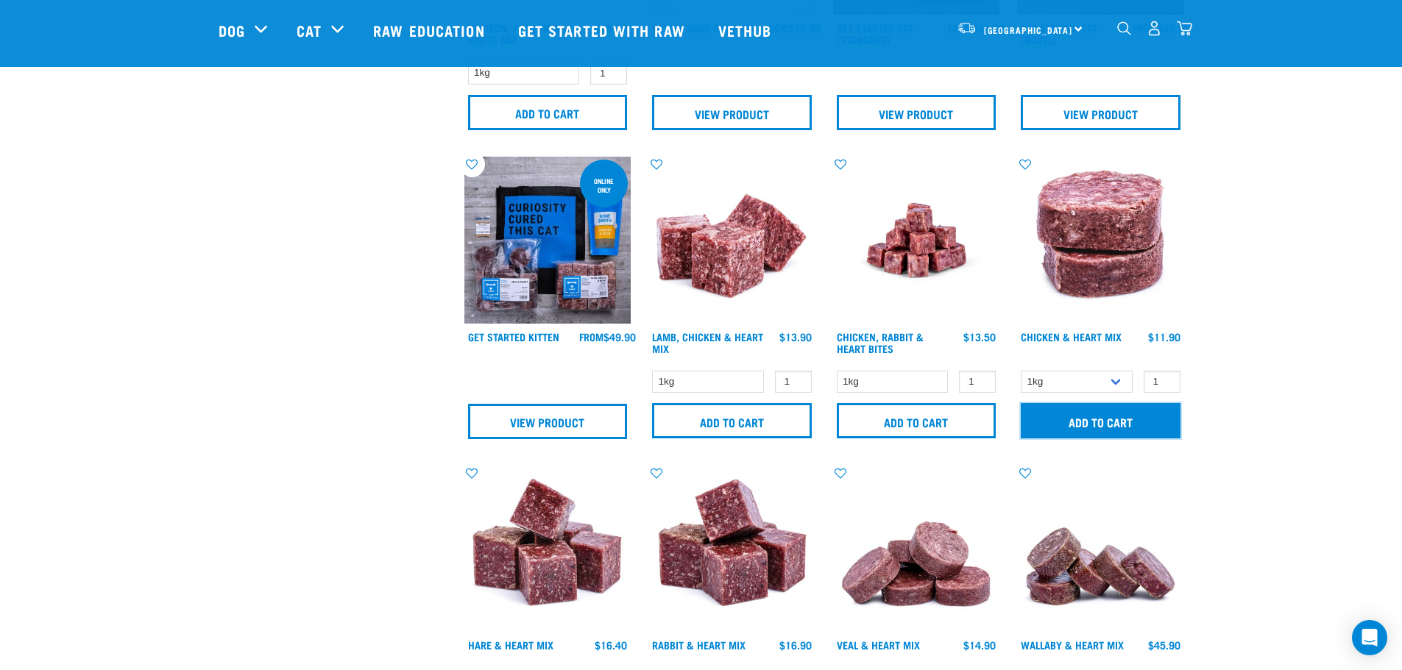
click at [1066, 420] on input "Add to cart" at bounding box center [1101, 420] width 160 height 35
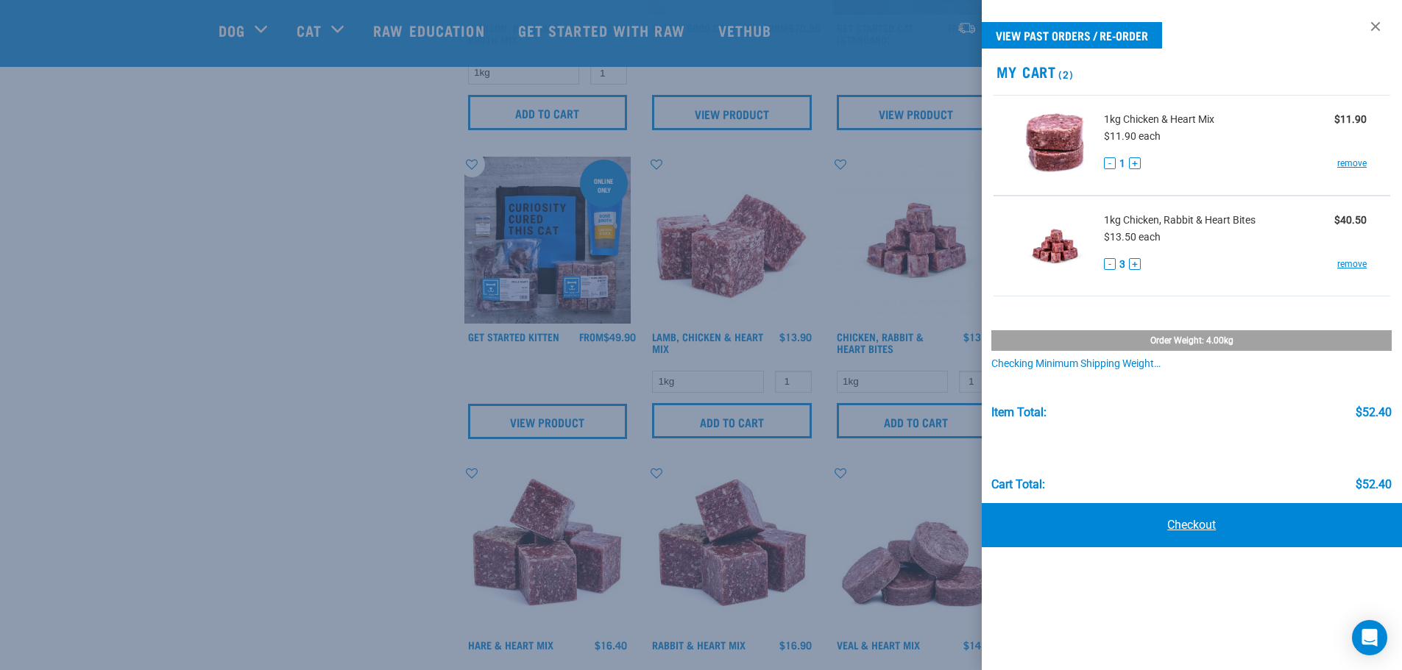
click at [1175, 516] on link "Checkout" at bounding box center [1192, 525] width 421 height 44
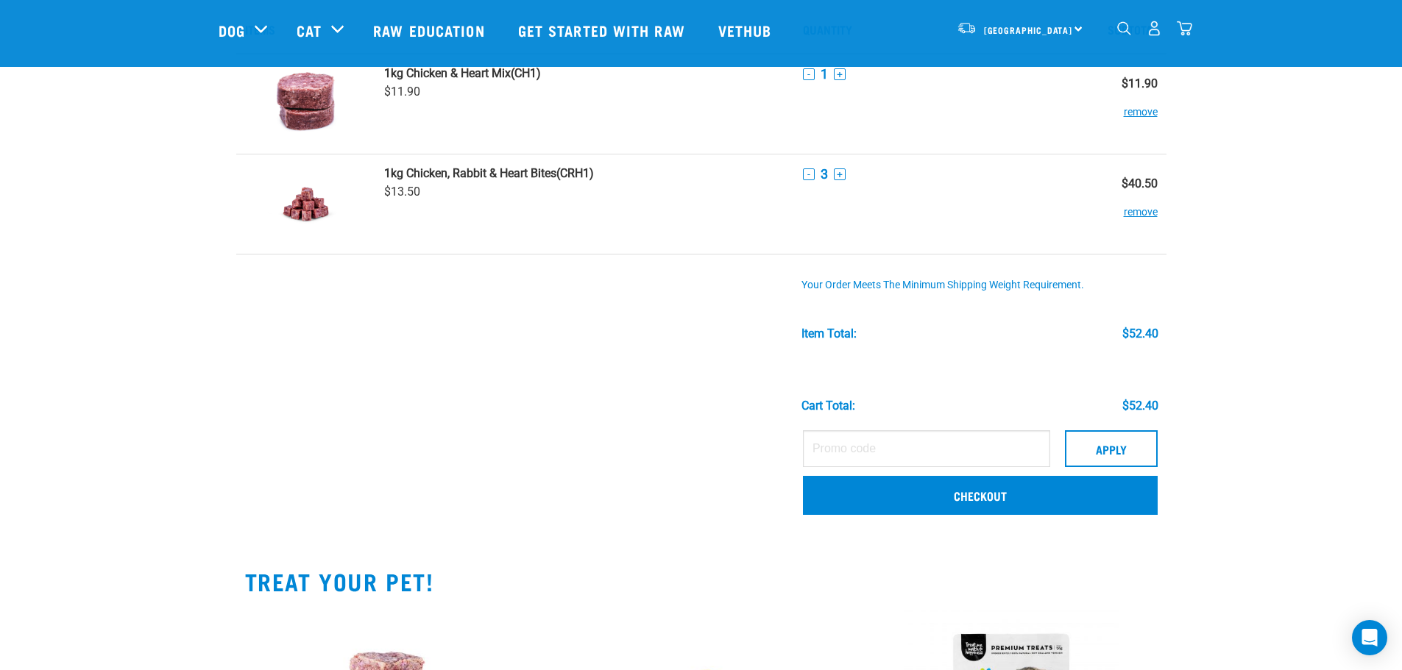
scroll to position [148, 0]
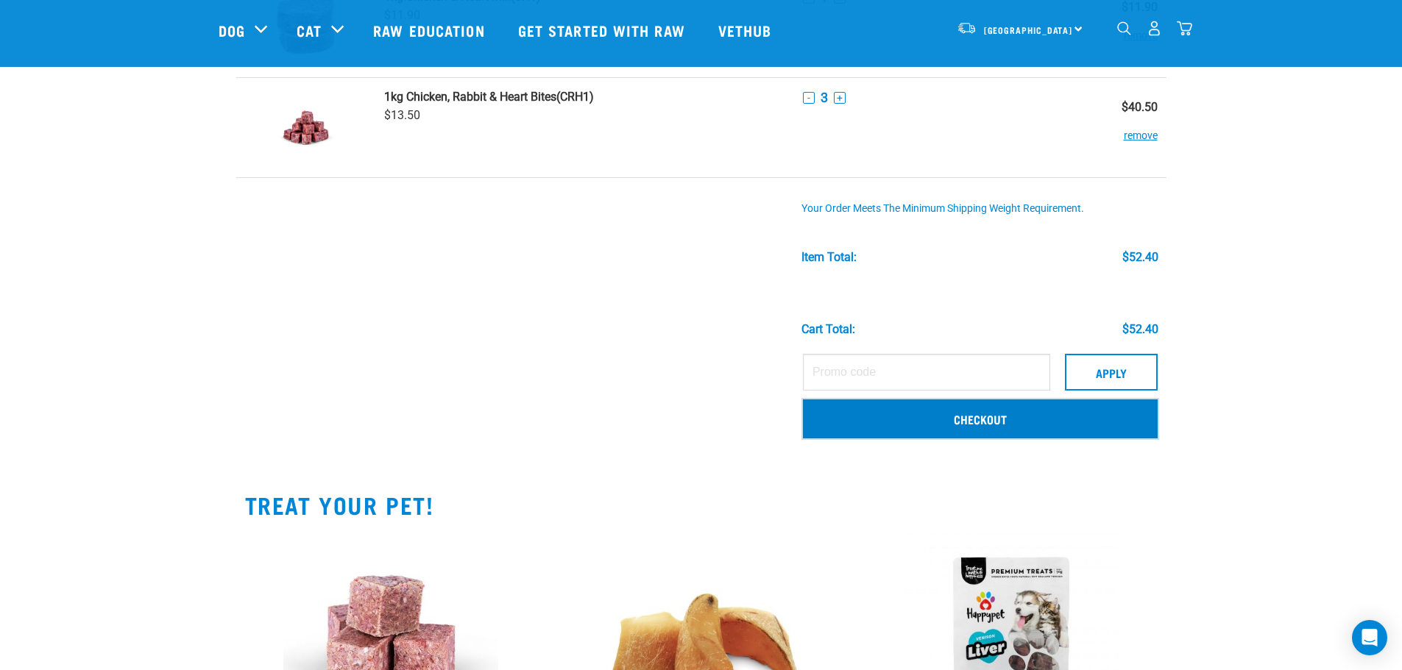
click at [975, 427] on link "Checkout" at bounding box center [980, 419] width 355 height 38
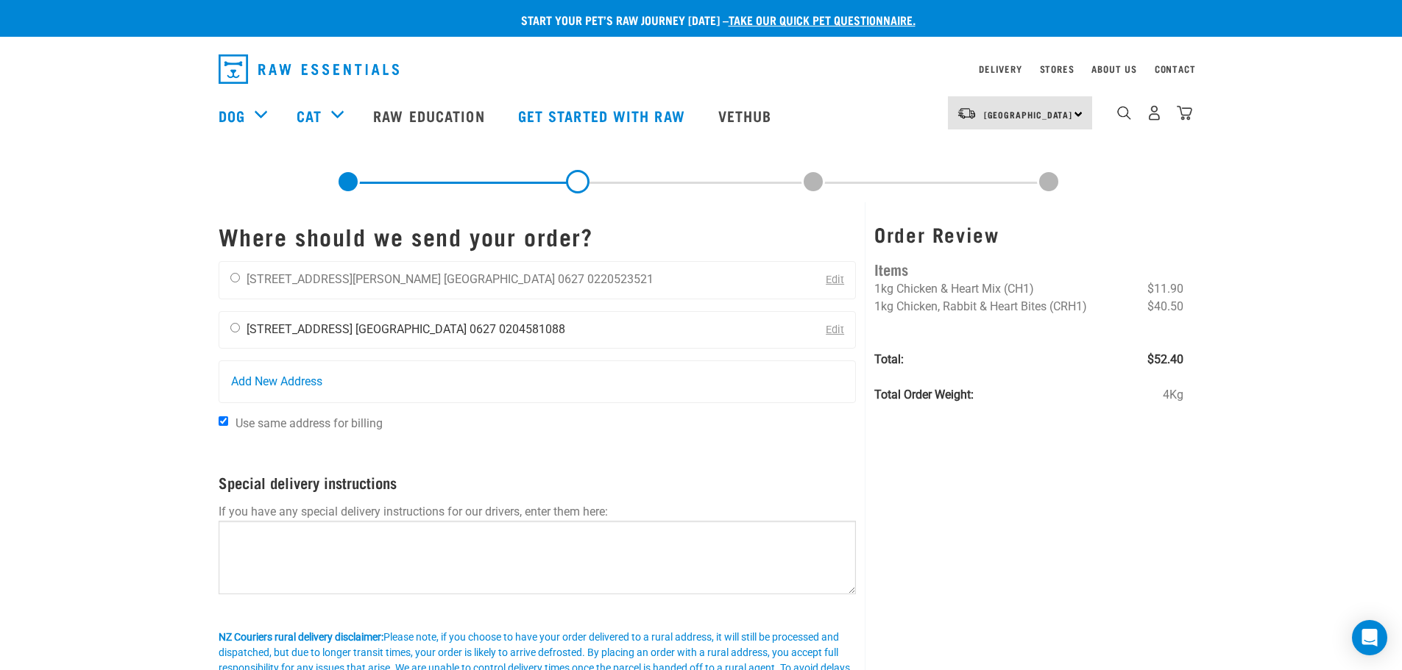
click at [499, 324] on li "0204581088" at bounding box center [532, 329] width 66 height 14
click at [232, 330] on input "radio" at bounding box center [235, 328] width 10 height 10
radio input "true"
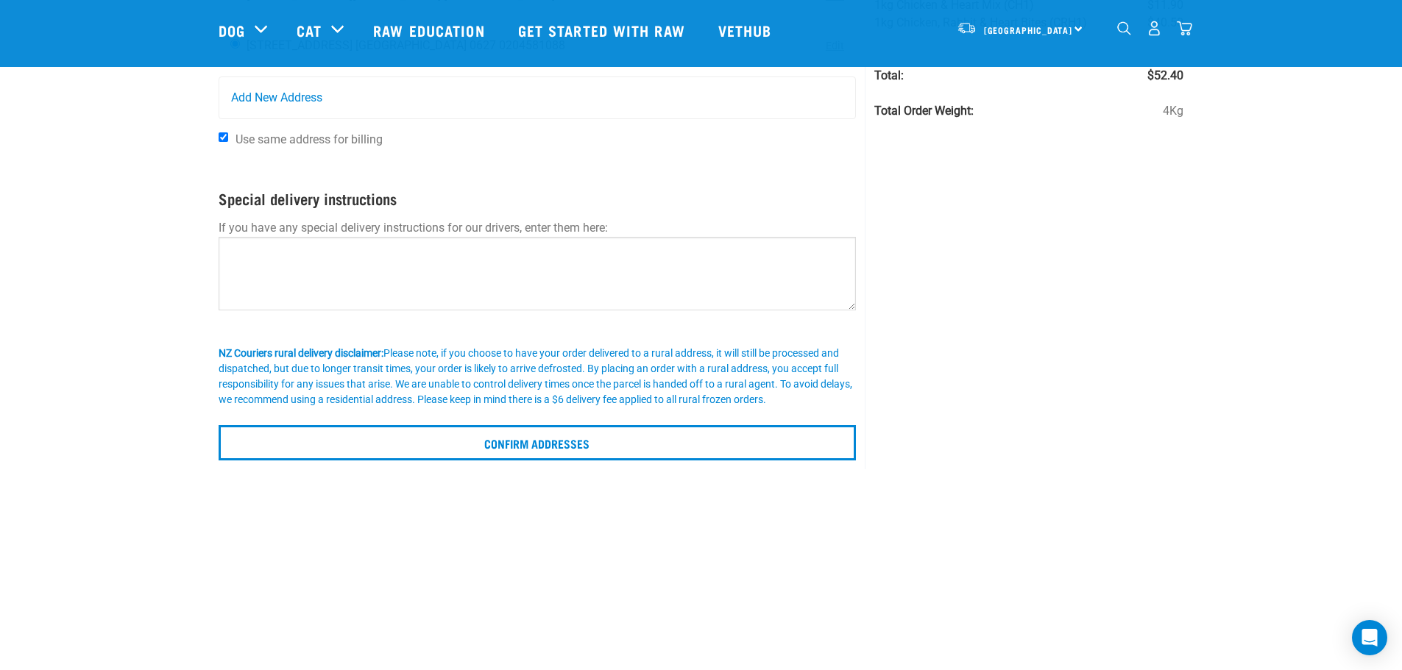
scroll to position [178, 0]
click at [220, 131] on input "Use same address for billing" at bounding box center [224, 135] width 10 height 10
checkbox input "false"
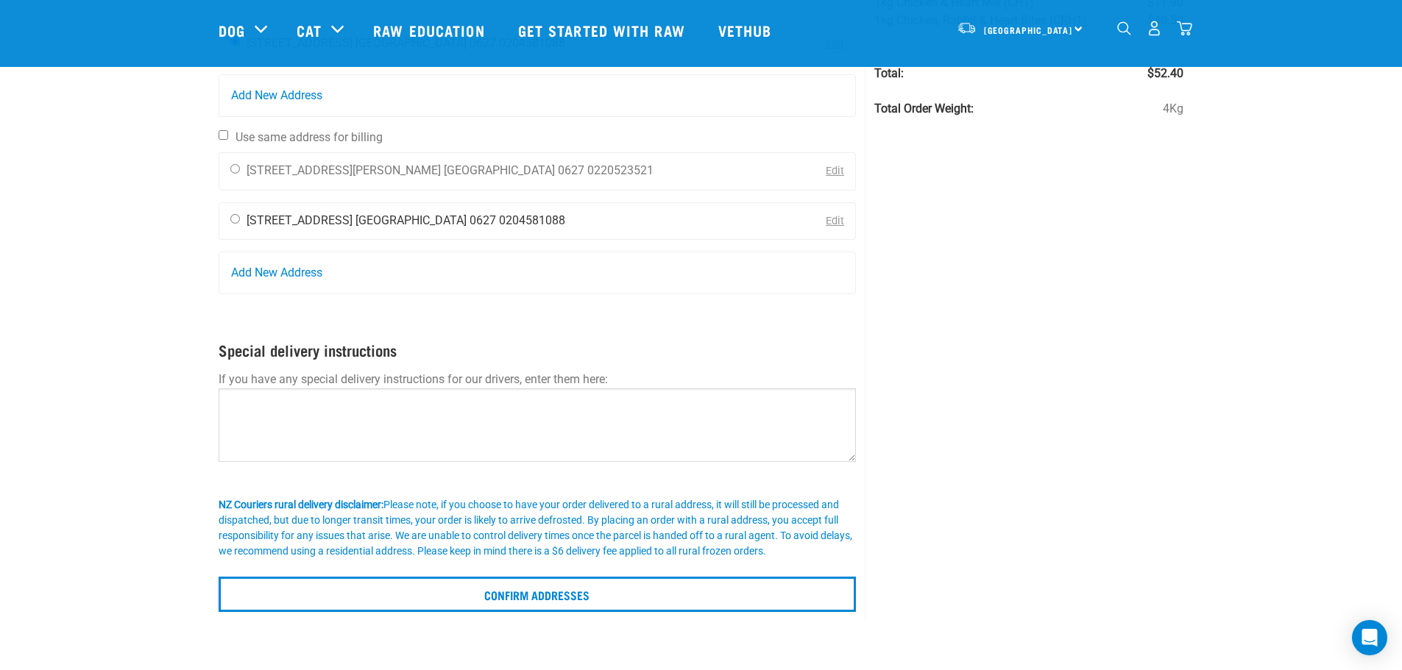
click at [238, 214] on input "radio" at bounding box center [235, 219] width 10 height 10
radio input "true"
click at [231, 173] on input "radio" at bounding box center [235, 169] width 10 height 10
radio input "true"
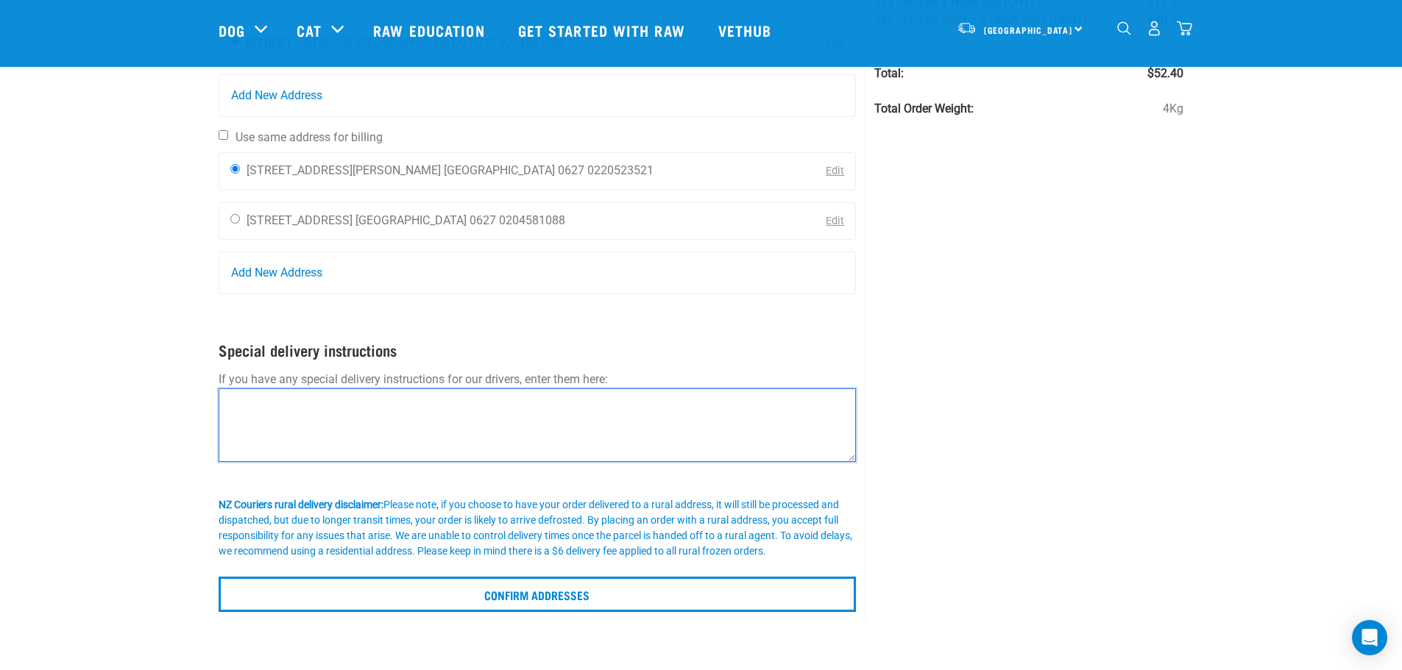
click at [280, 442] on textarea at bounding box center [538, 426] width 638 height 74
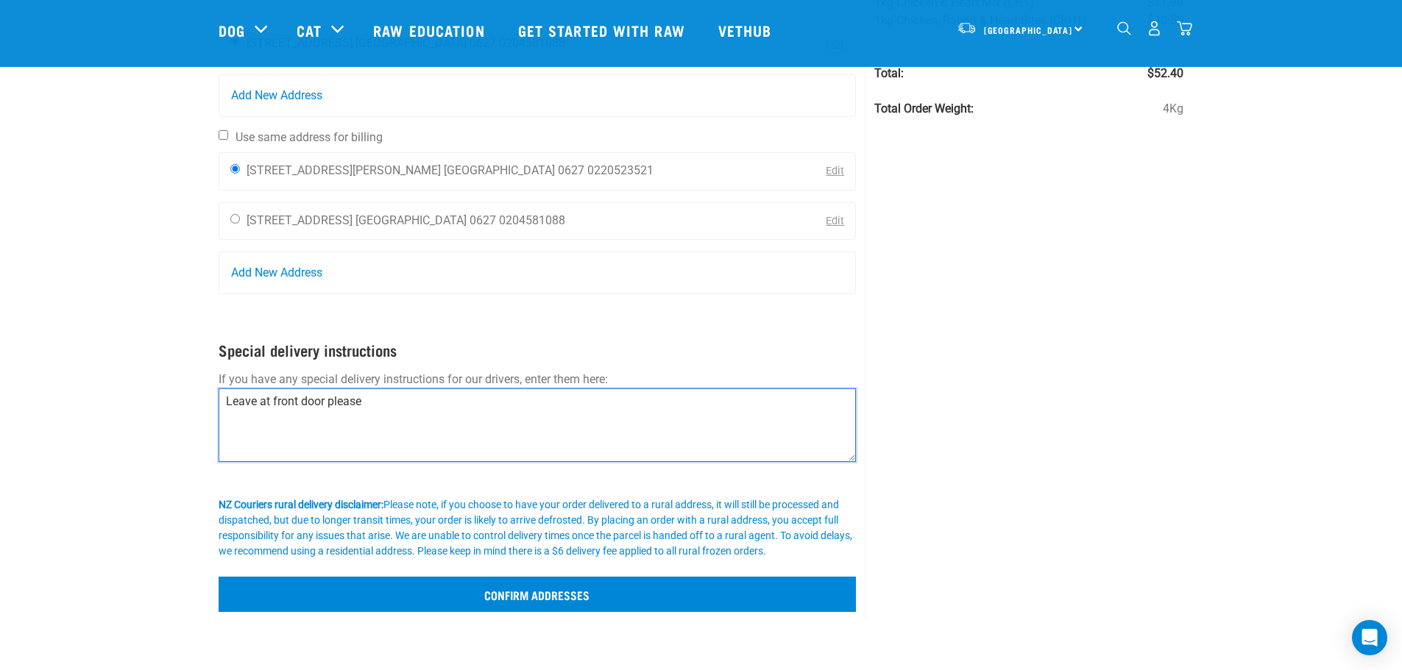
type textarea "Leave at front door please"
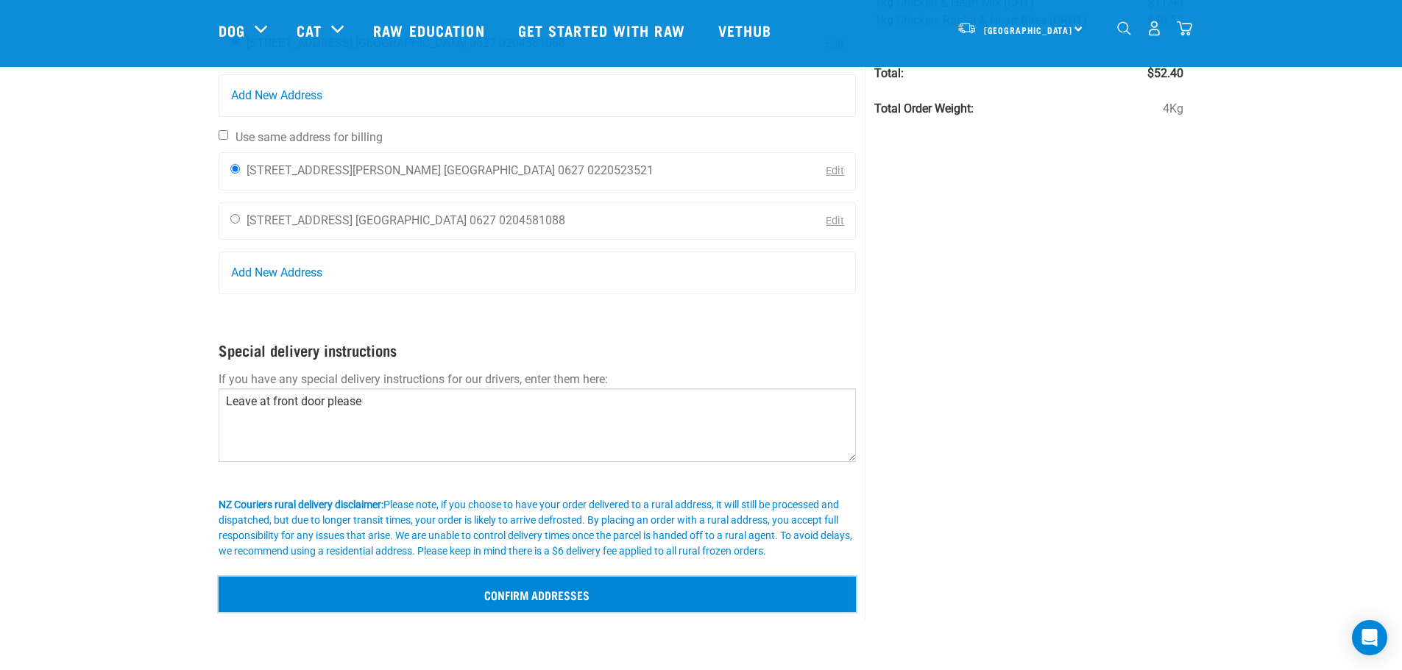
click at [506, 608] on input "Confirm addresses" at bounding box center [538, 594] width 638 height 35
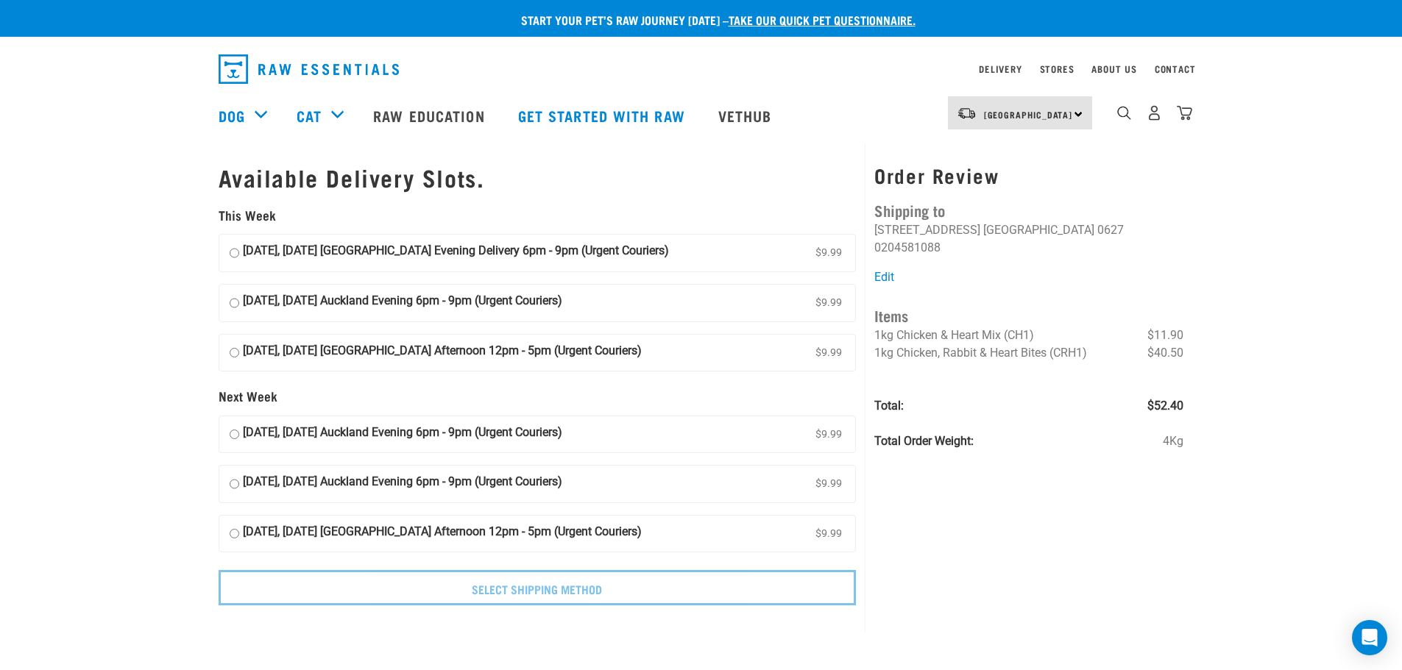
click at [233, 254] on input "[DATE], [DATE] [GEOGRAPHIC_DATA] Evening Delivery 6pm - 9pm (Urgent Couriers) $…" at bounding box center [235, 253] width 10 height 22
radio input "true"
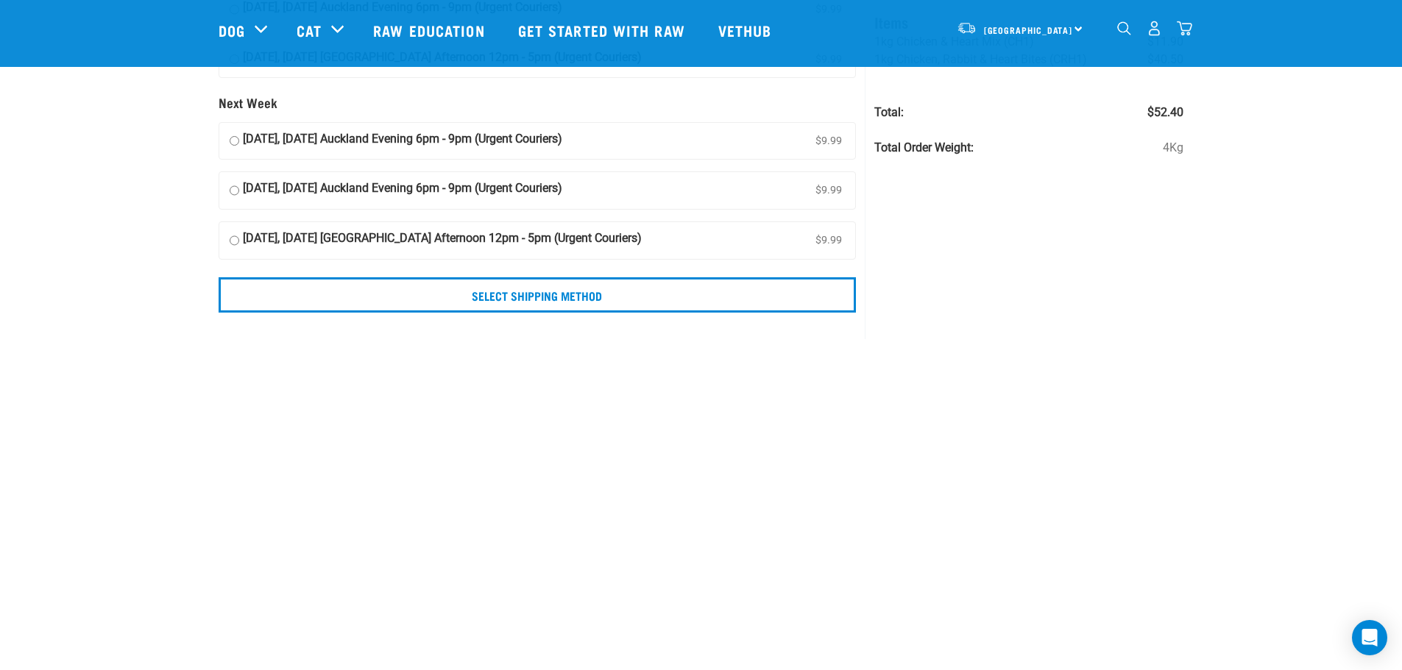
scroll to position [207, 0]
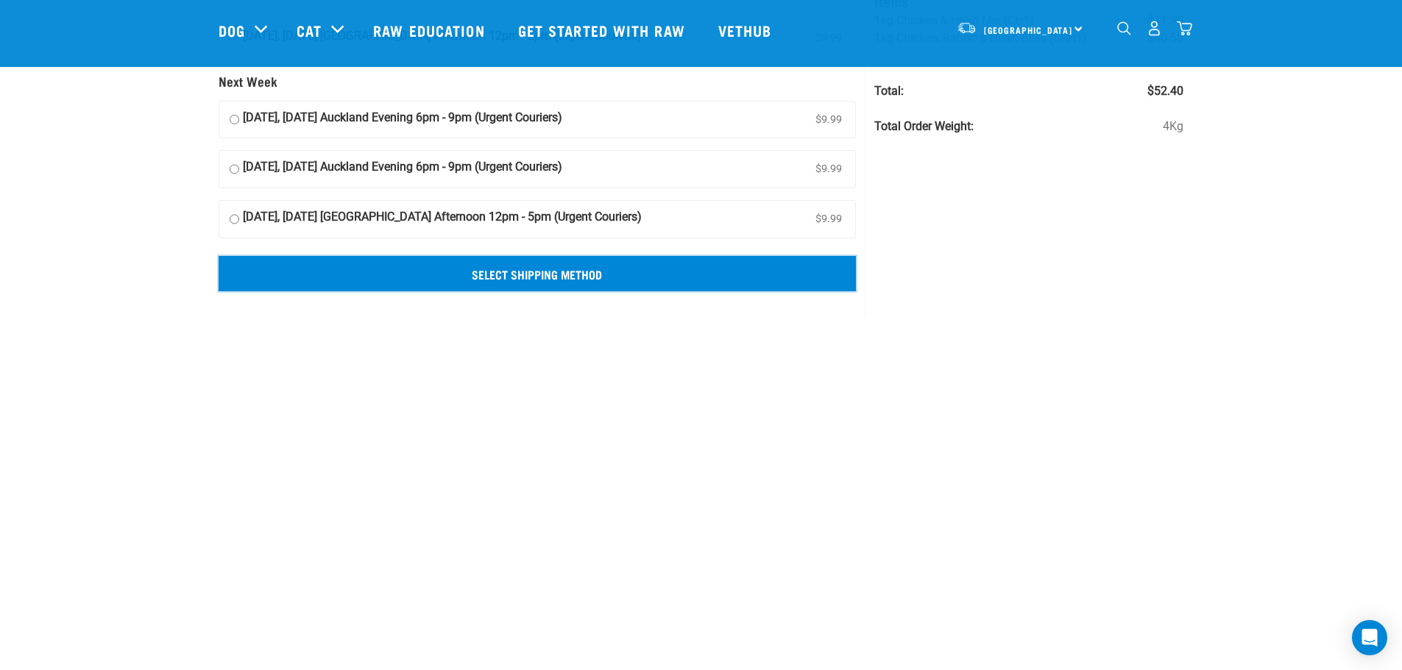
click at [534, 285] on input "Select Shipping Method" at bounding box center [538, 273] width 638 height 35
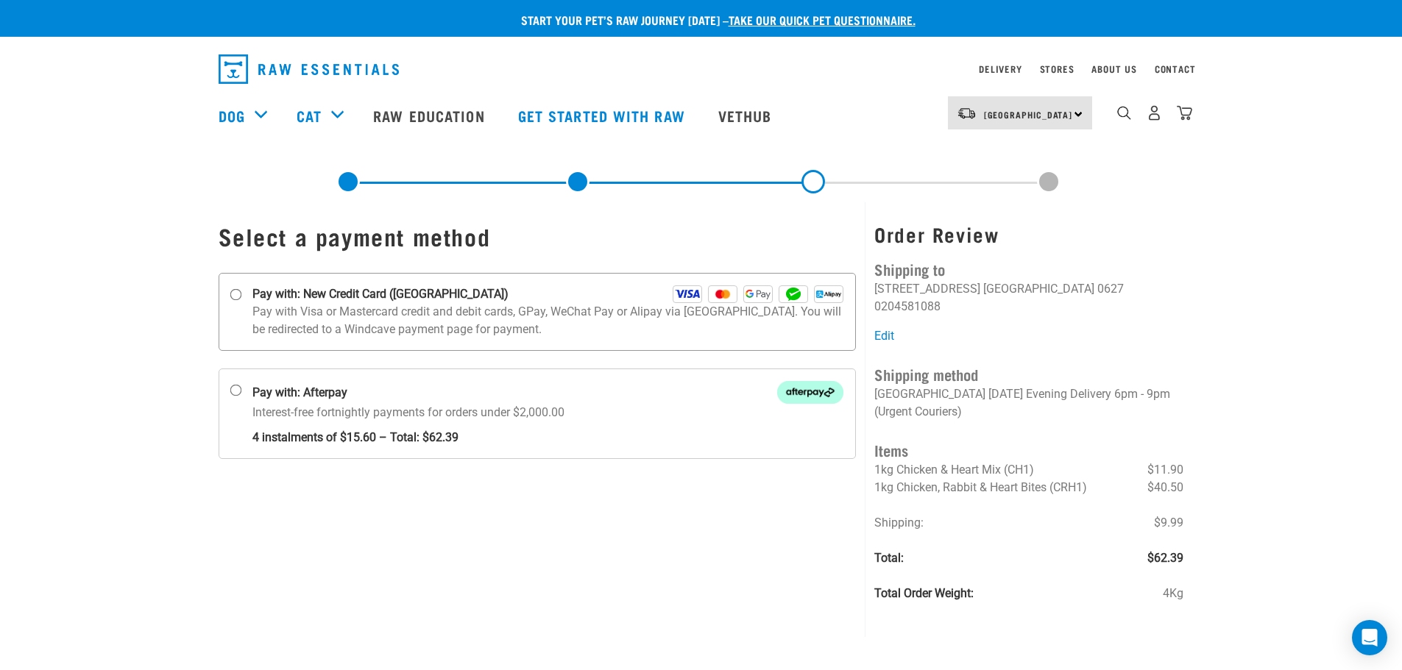
click at [287, 320] on p "Pay with Visa or Mastercard credit and debit cards, GPay, WeChat Pay or Alipay …" at bounding box center [548, 320] width 592 height 35
click at [241, 301] on input "Pay with: New Credit Card (Windcave)" at bounding box center [236, 295] width 12 height 12
radio input "true"
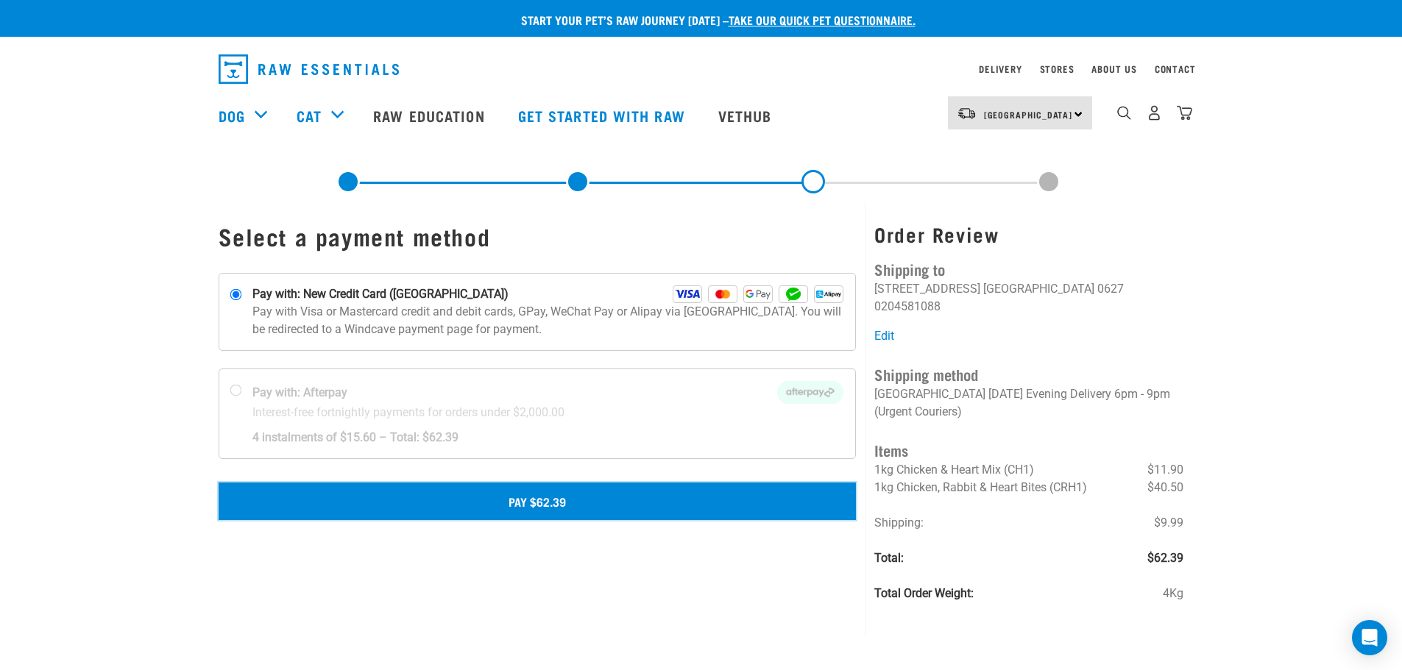
click at [591, 492] on button "Pay $62.39" at bounding box center [538, 501] width 638 height 37
